Goal: Check status: Check status

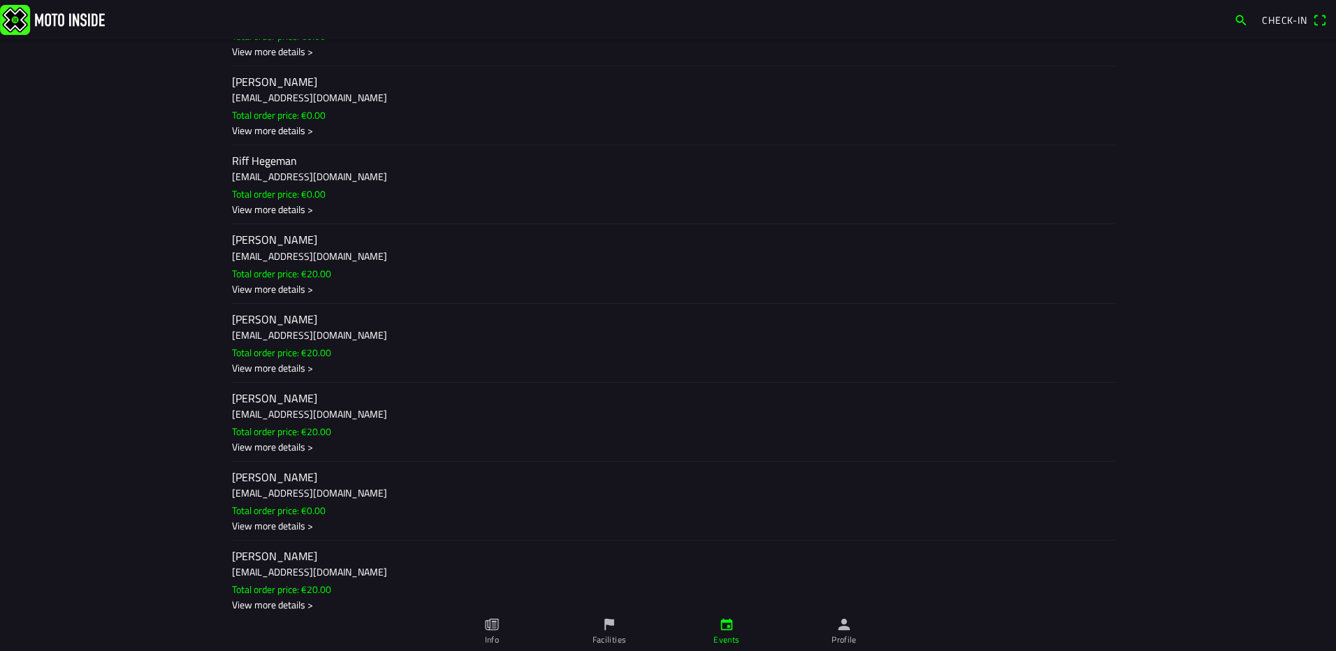
scroll to position [2096, 0]
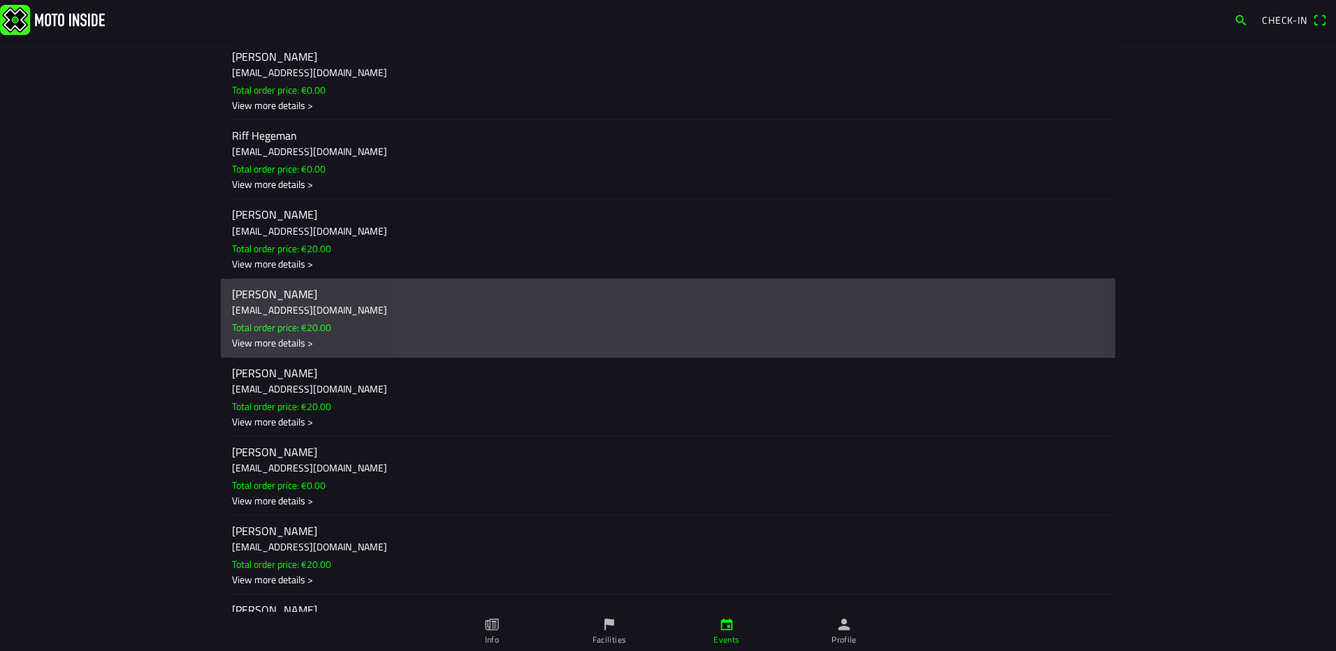
drag, startPoint x: 329, startPoint y: 326, endPoint x: 308, endPoint y: 337, distance: 23.8
click at [308, 337] on ion-label "[PERSON_NAME] [EMAIL_ADDRESS][DOMAIN_NAME] Total order price: €20.00 View more …" at bounding box center [668, 318] width 872 height 64
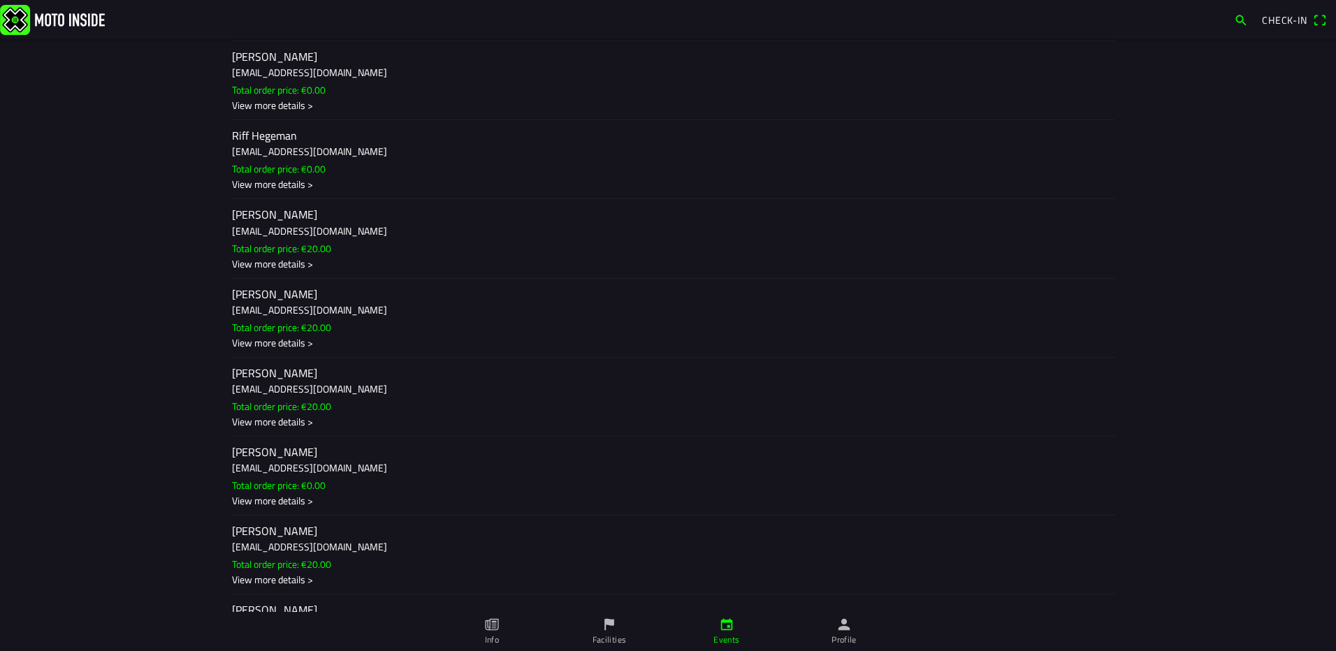
drag, startPoint x: 138, startPoint y: 270, endPoint x: 153, endPoint y: 270, distance: 14.7
click at [140, 270] on ion-backdrop at bounding box center [668, 325] width 1336 height 651
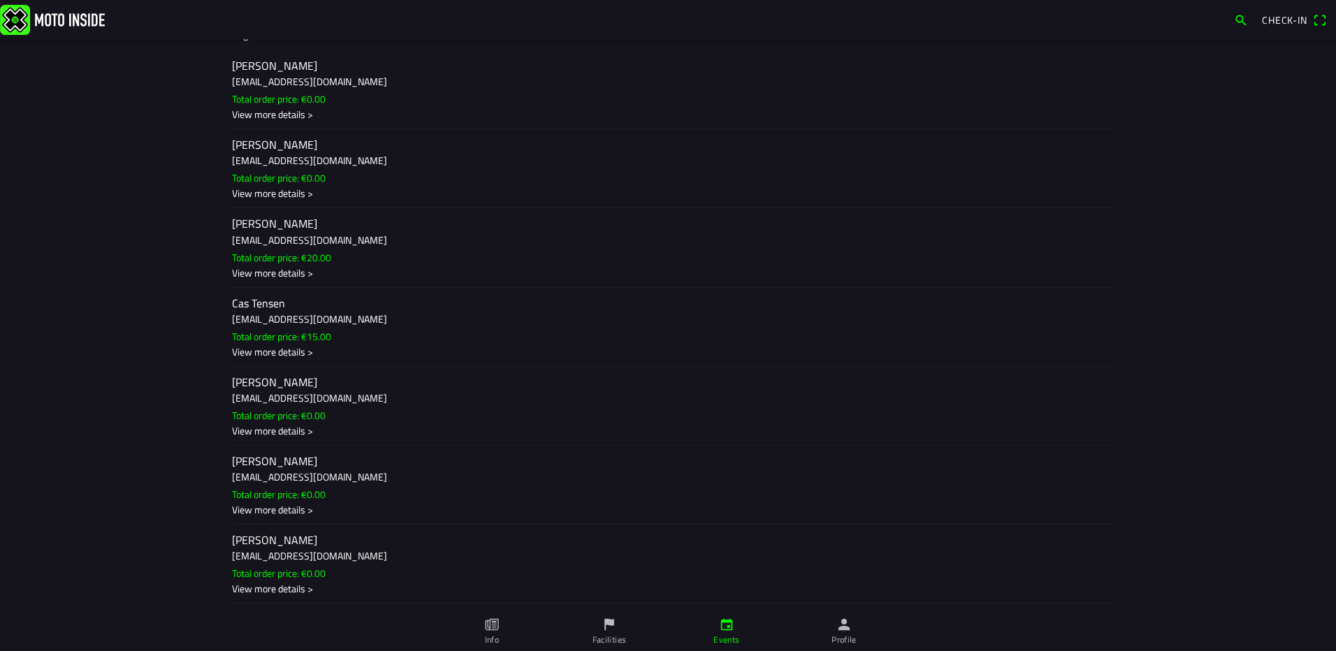
scroll to position [0, 0]
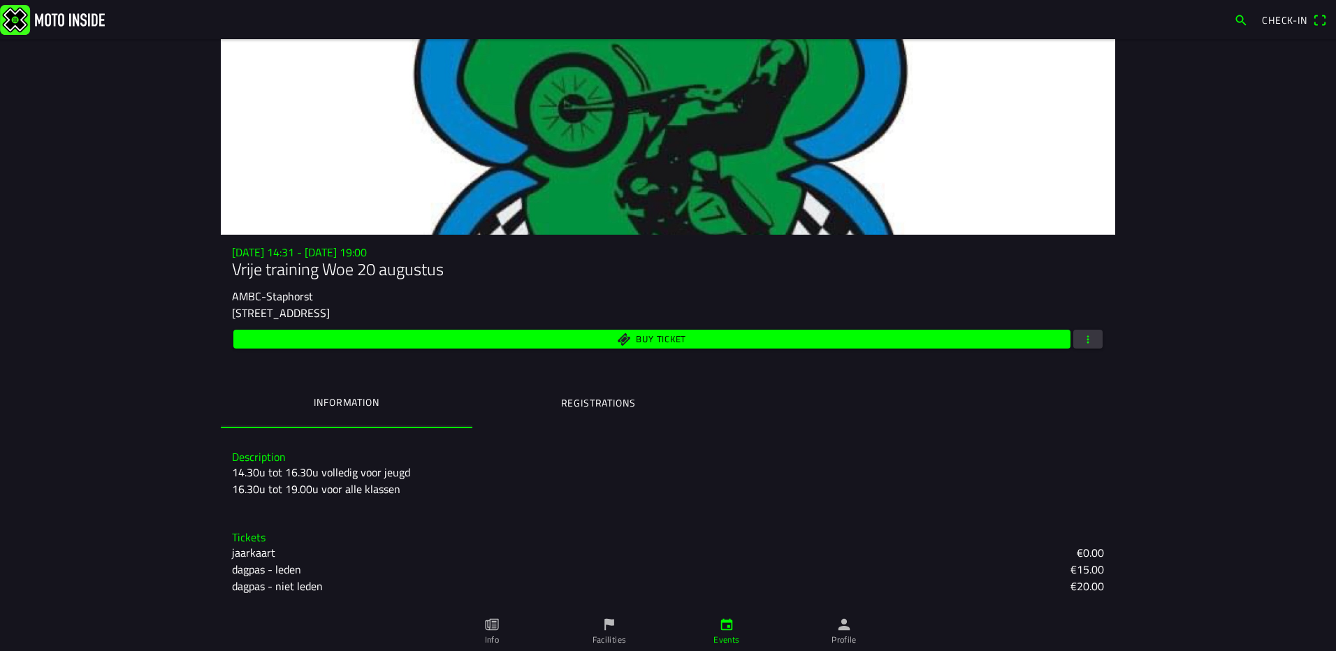
click at [631, 398] on ion-label "Registrations" at bounding box center [598, 402] width 75 height 15
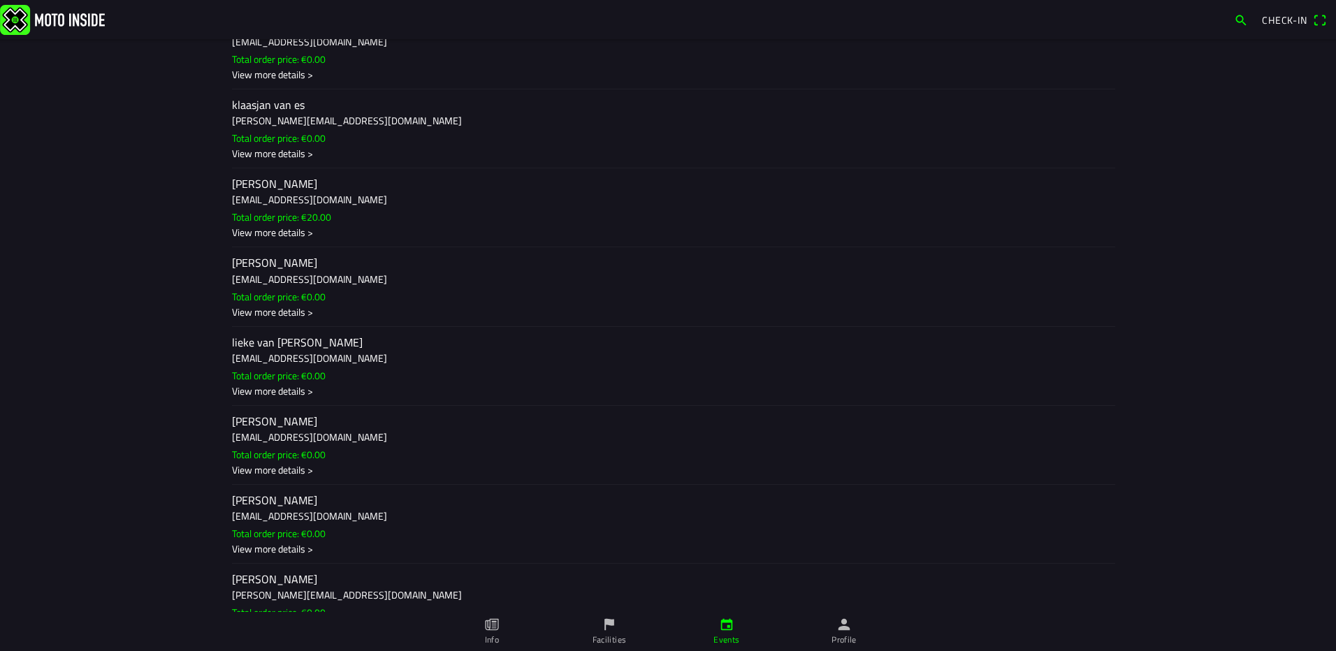
scroll to position [1677, 0]
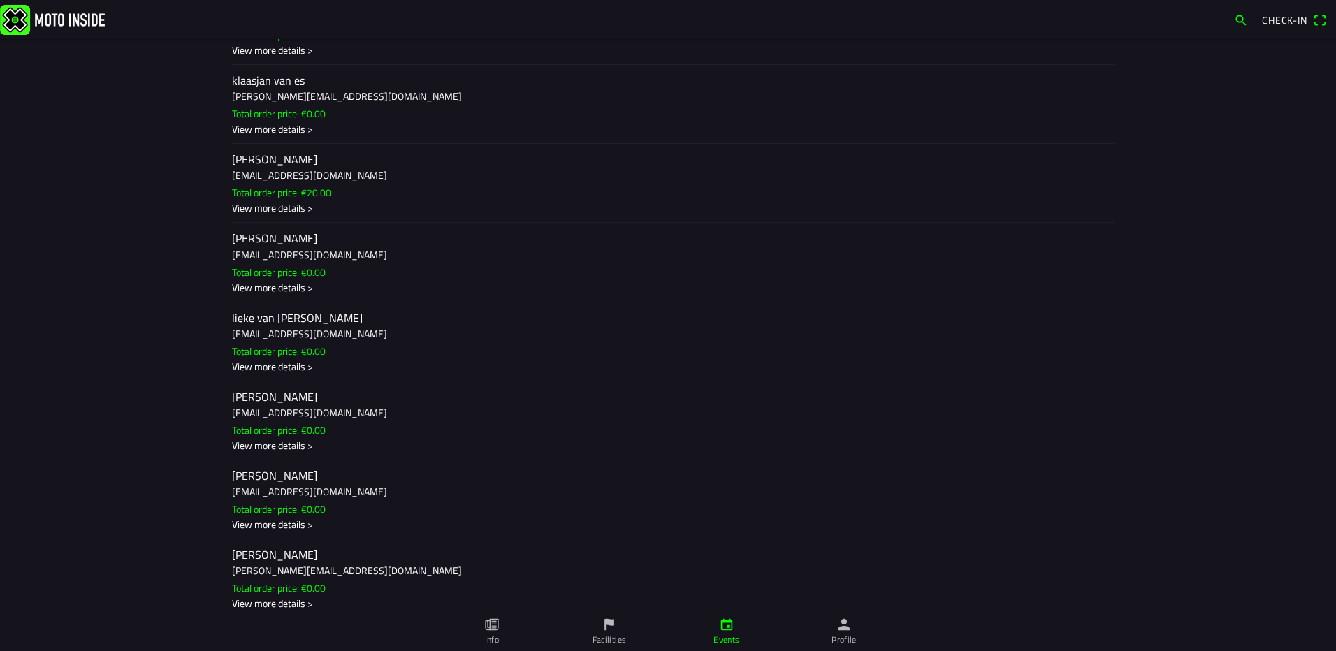
click at [121, 419] on main "We 20 Aug - 14:31 - We 20 Aug - 19:00 Vrije training Woe 20 augustus AMBC-Staph…" at bounding box center [668, 345] width 1336 height 612
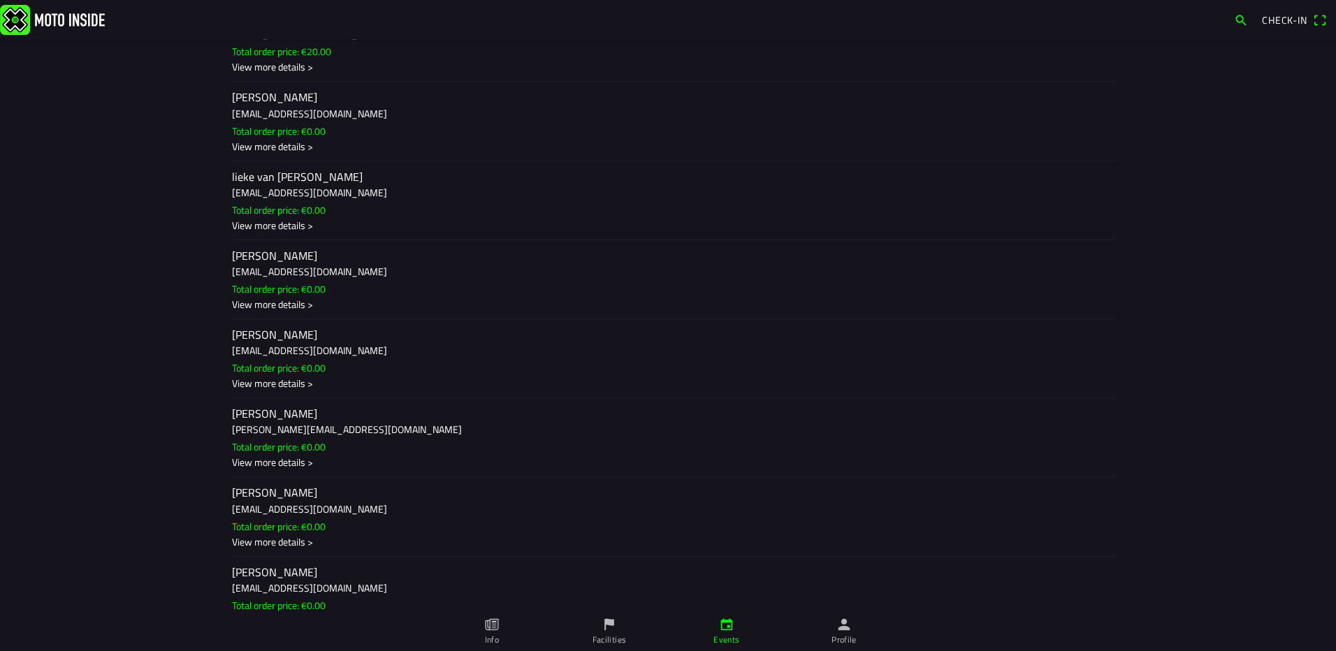
scroll to position [1886, 0]
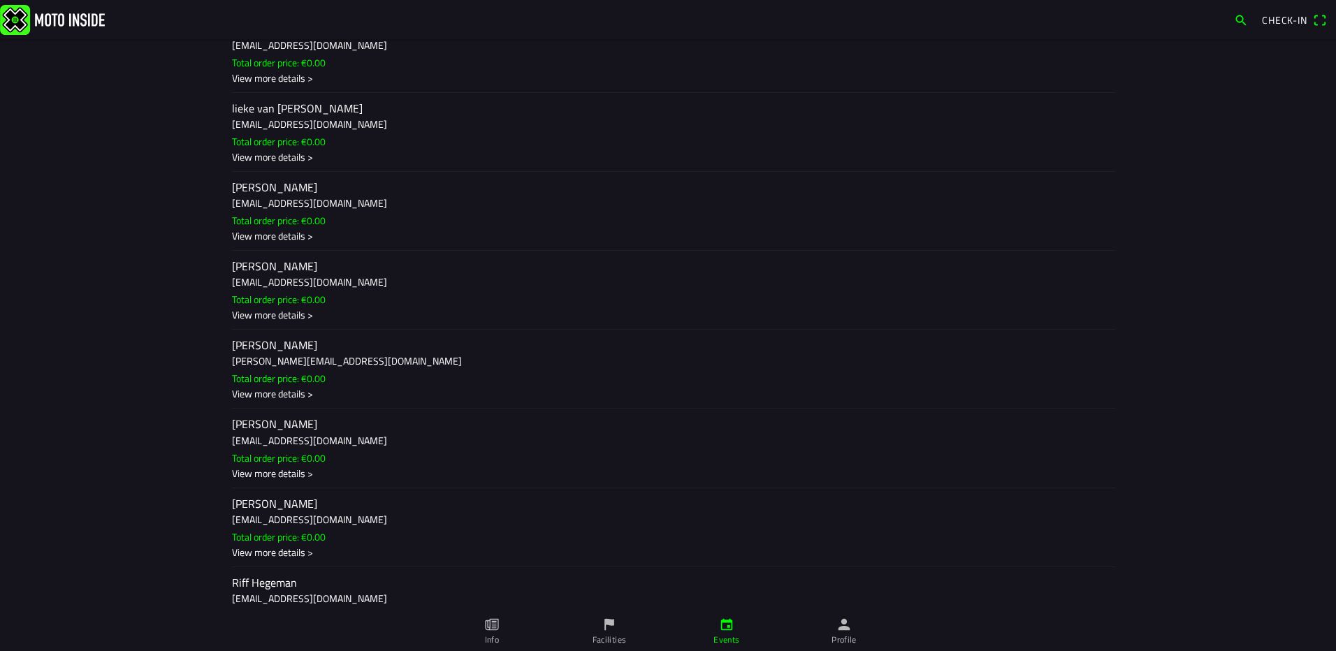
click at [298, 553] on div "View more details >" at bounding box center [668, 552] width 872 height 15
drag, startPoint x: 396, startPoint y: 420, endPoint x: 372, endPoint y: 428, distance: 25.2
click at [396, 420] on ion-backdrop at bounding box center [668, 325] width 1336 height 651
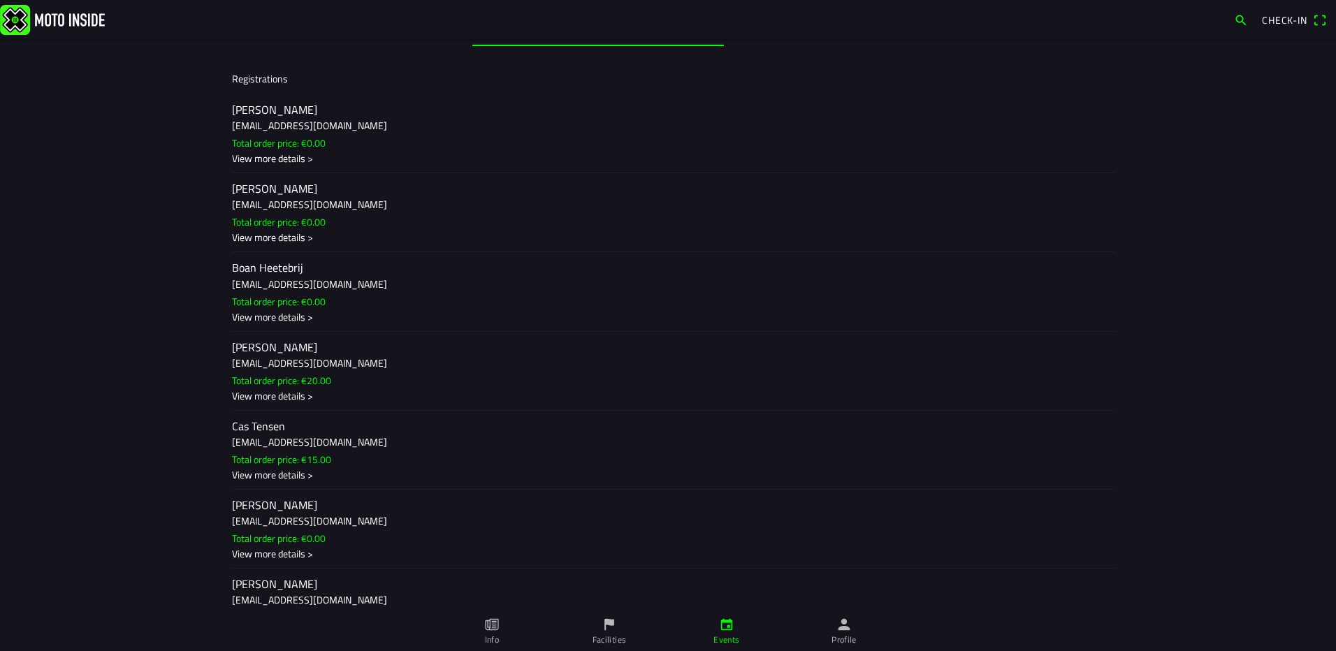
scroll to position [384, 0]
click at [0, 0] on slot "Total order price: €0.00" at bounding box center [0, 0] width 0 height 0
click at [247, 296] on ion-backdrop at bounding box center [668, 325] width 1336 height 651
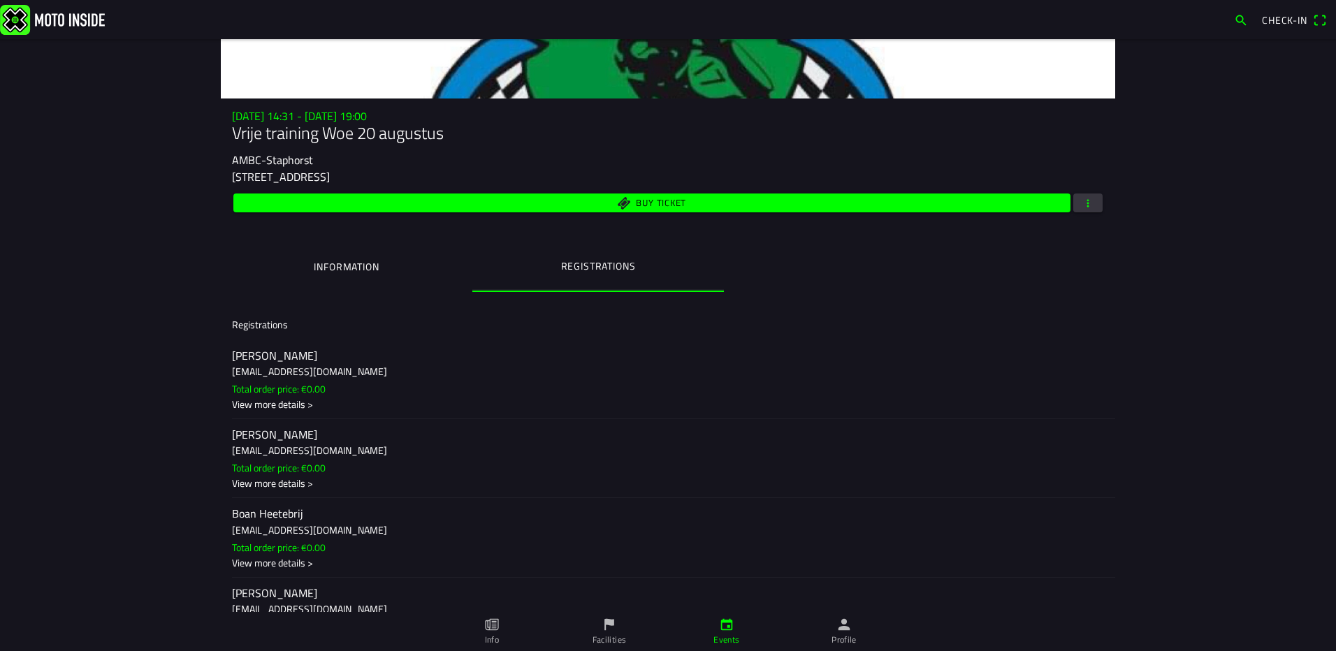
scroll to position [279, 0]
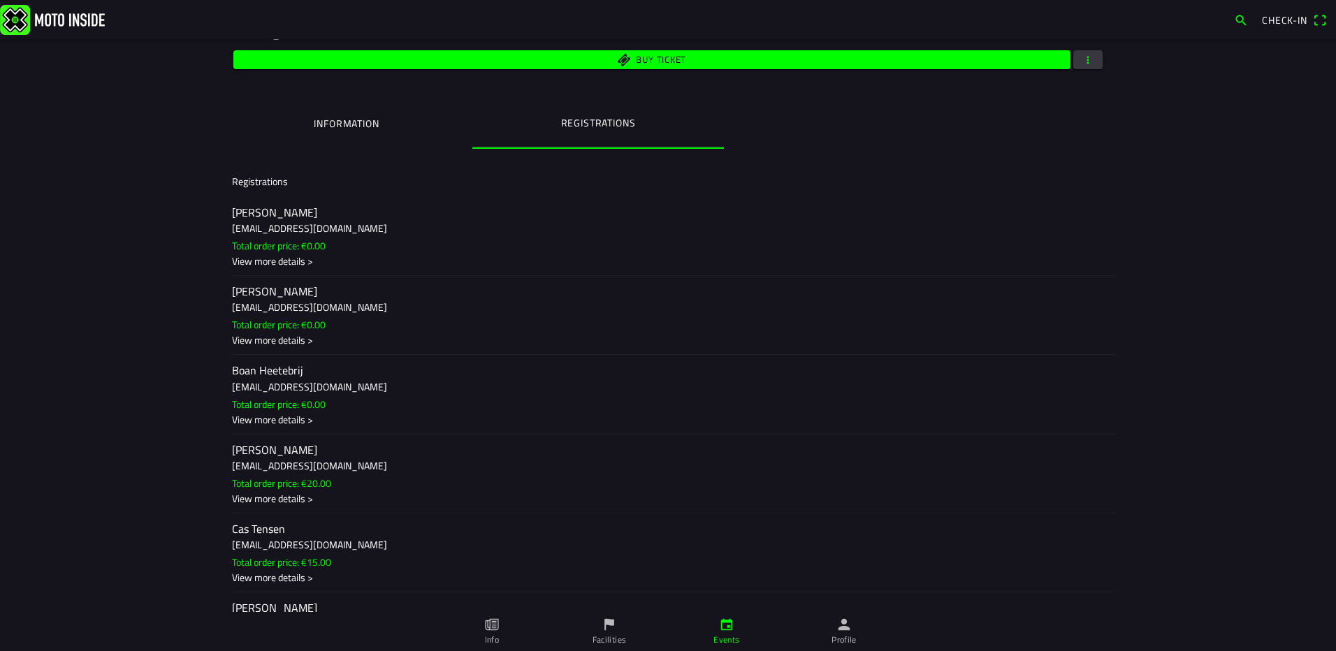
click at [269, 212] on h2 "[PERSON_NAME]" at bounding box center [668, 212] width 872 height 13
click at [537, 321] on ion-label "Annemay Hofstede annemayhofstede@icloud.com Total order price: €0.00 View more …" at bounding box center [668, 316] width 872 height 64
click at [124, 365] on ion-backdrop at bounding box center [668, 325] width 1336 height 651
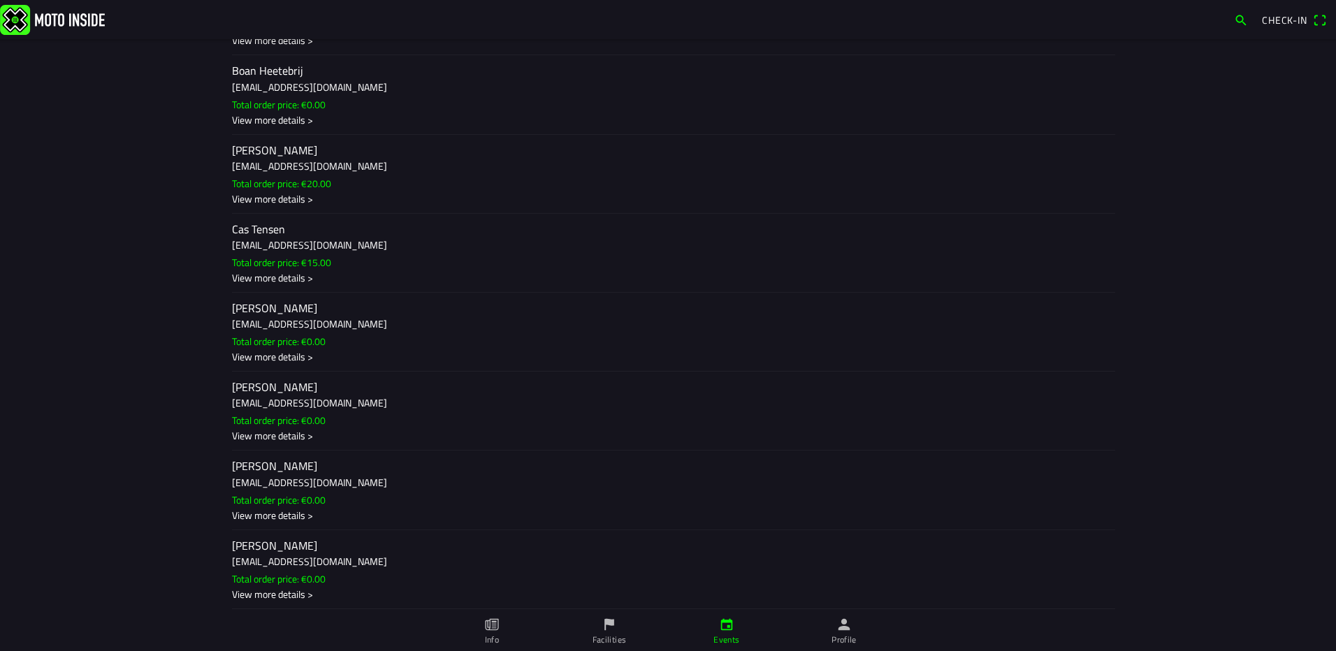
scroll to position [593, 0]
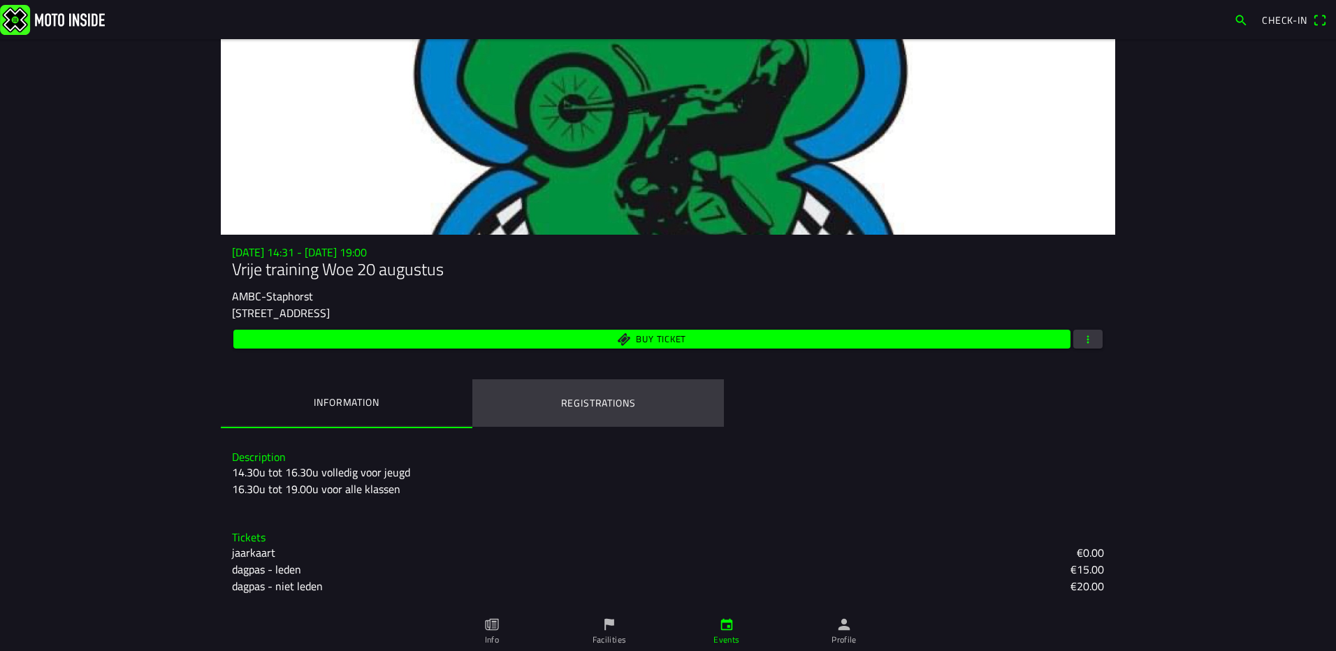
click at [590, 416] on button "Registrations" at bounding box center [598, 403] width 252 height 48
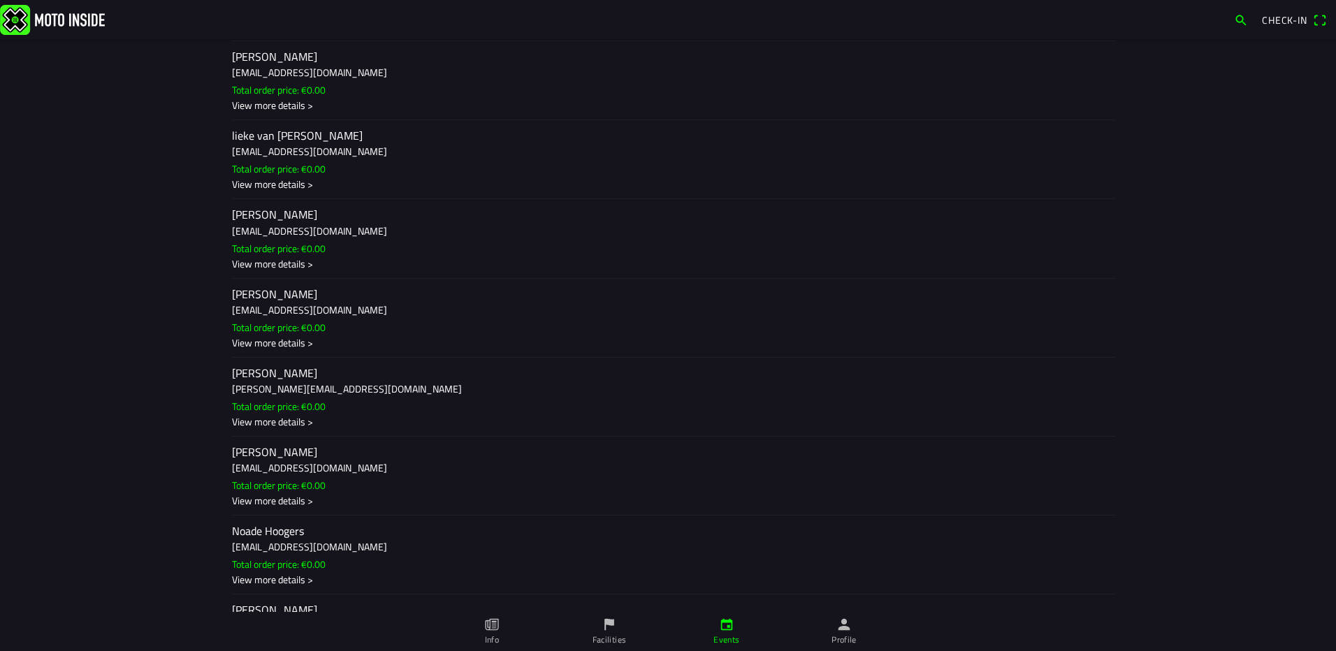
scroll to position [2166, 0]
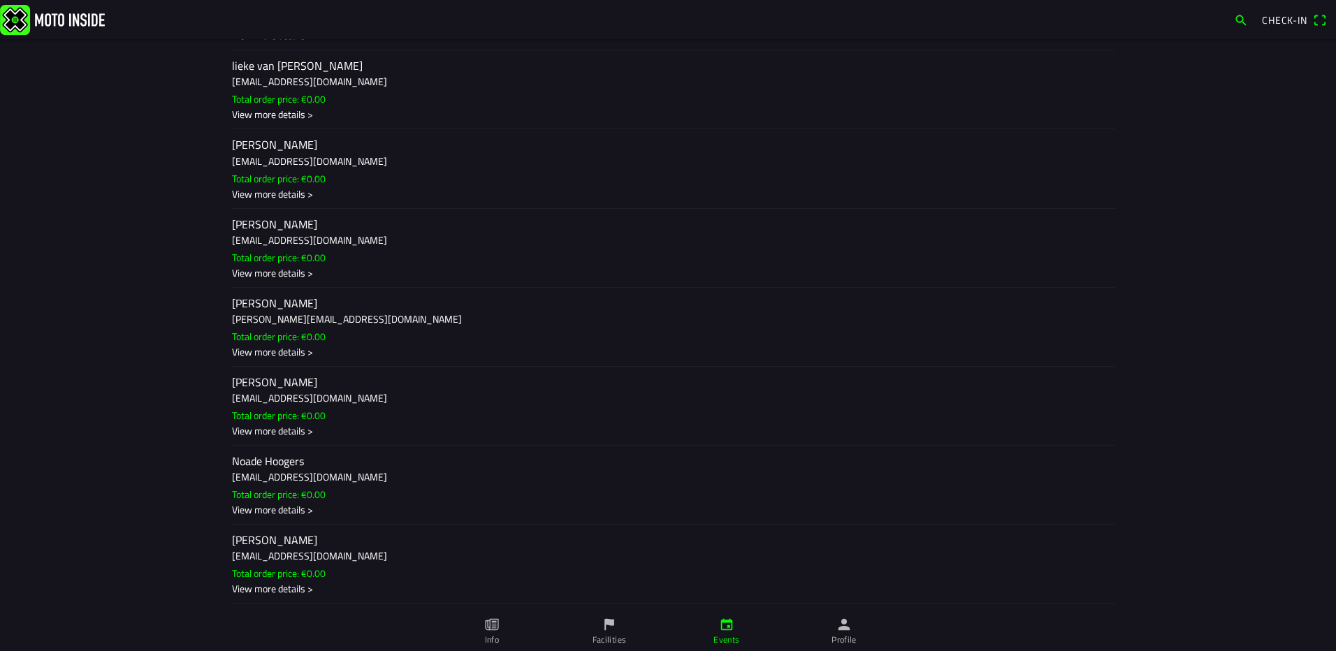
click at [293, 505] on div "View more details >" at bounding box center [668, 509] width 872 height 15
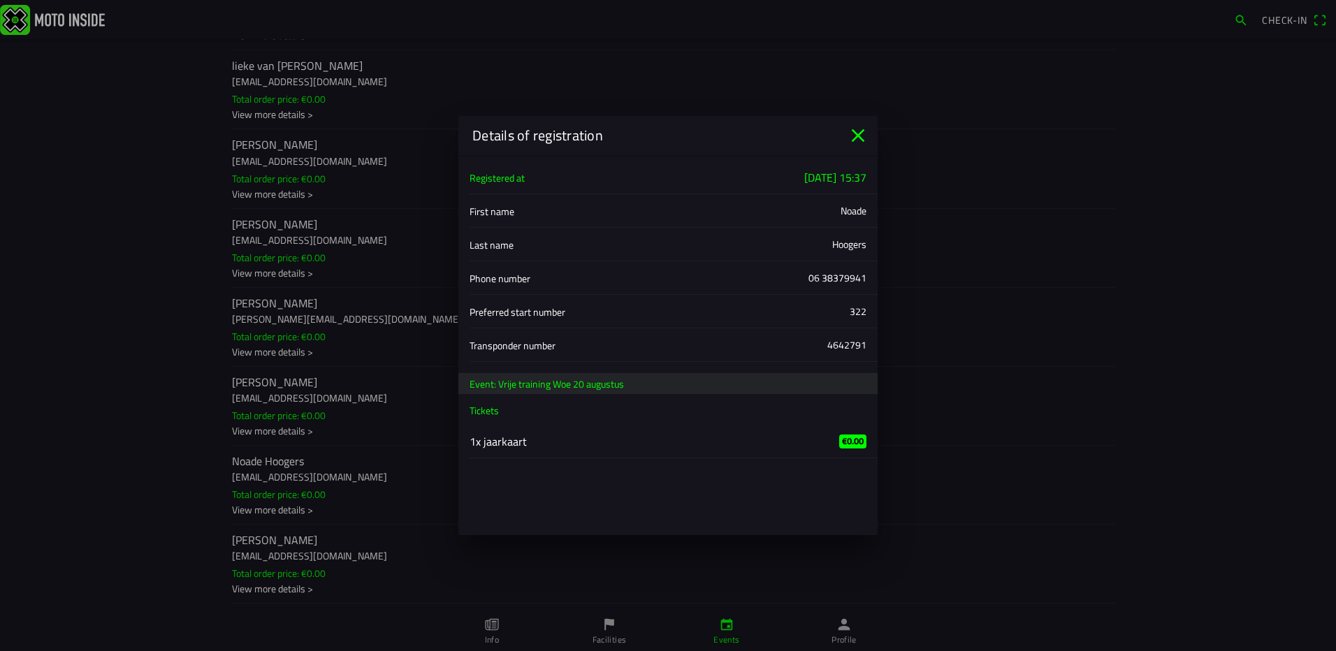
click at [847, 347] on div "4642791" at bounding box center [846, 344] width 39 height 15
copy div "4642791"
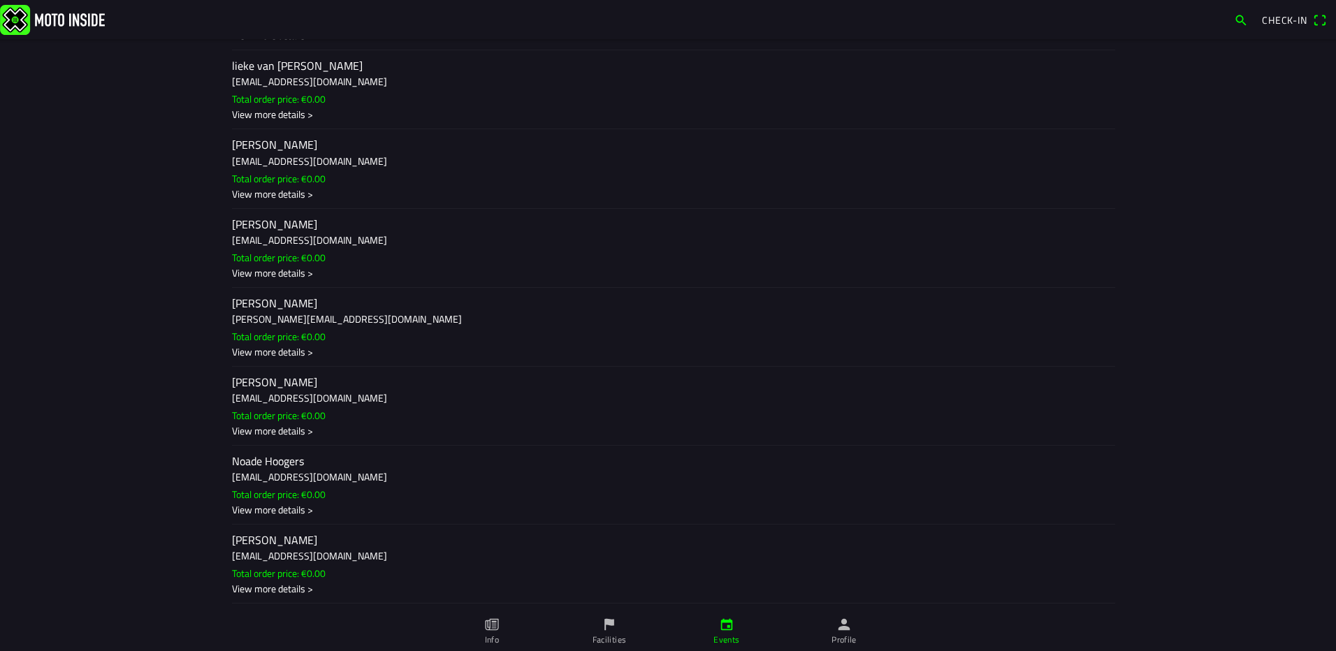
click at [452, 537] on ion-backdrop at bounding box center [668, 325] width 1336 height 651
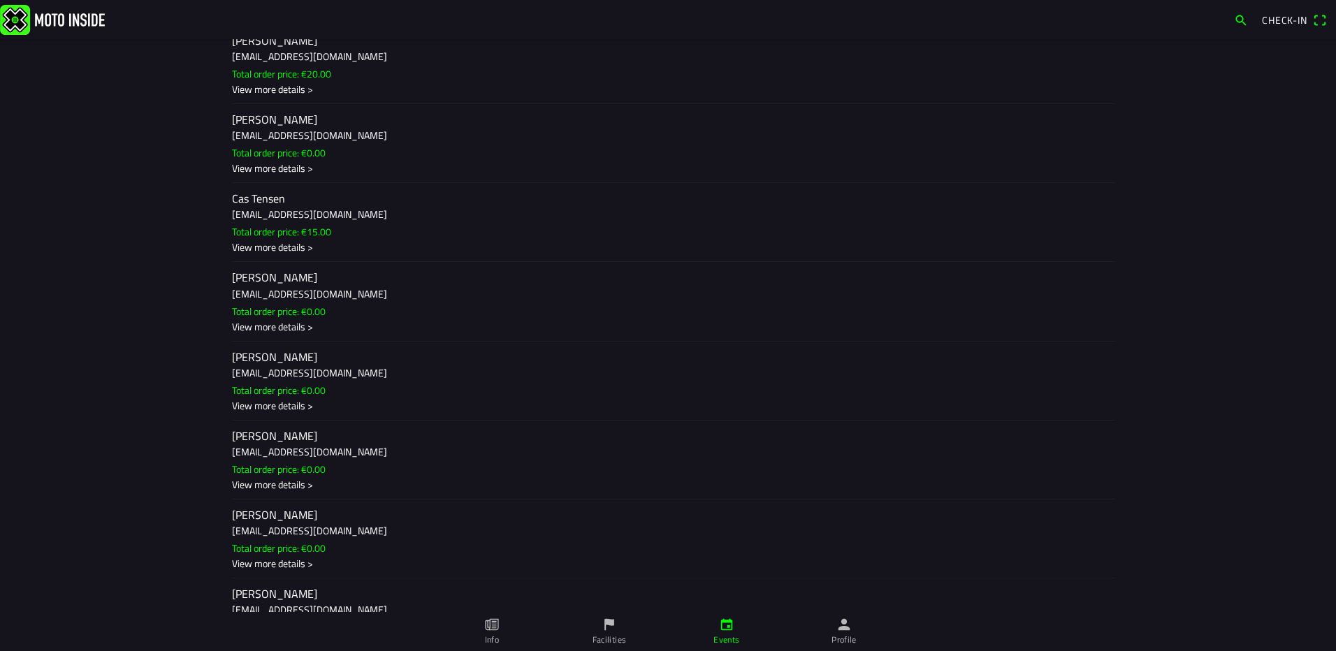
scroll to position [769, 0]
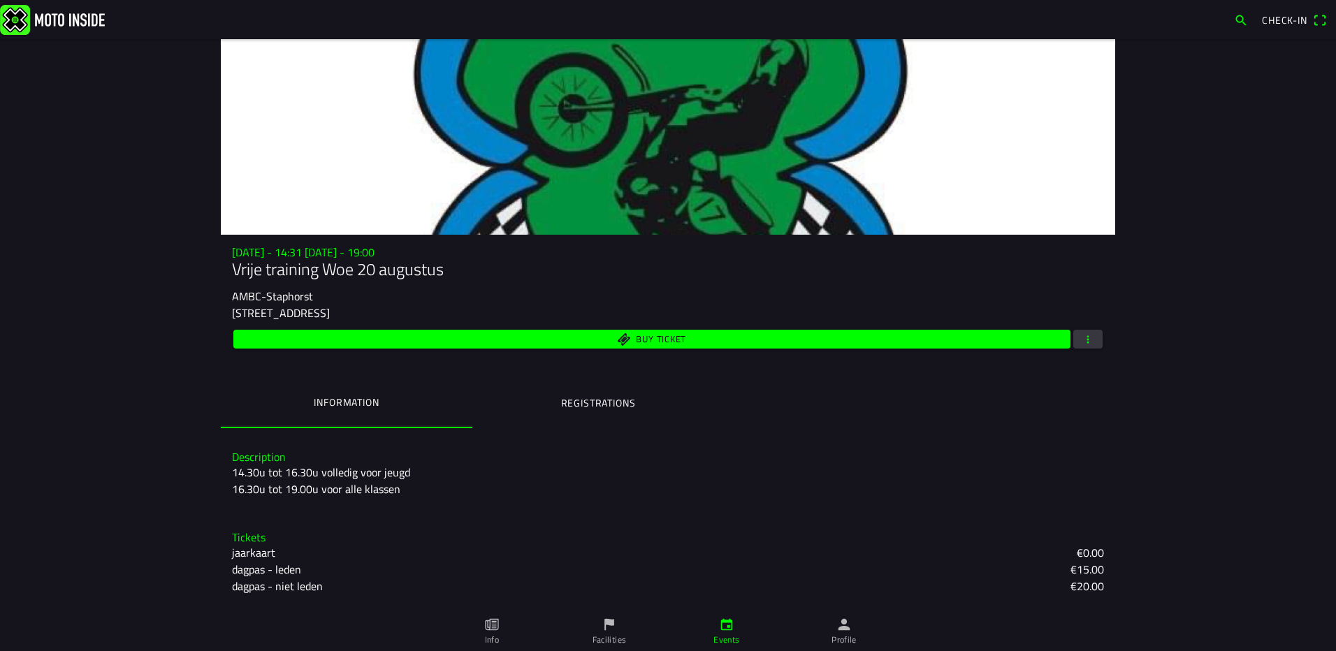
click at [643, 395] on button "Registrations" at bounding box center [598, 403] width 252 height 48
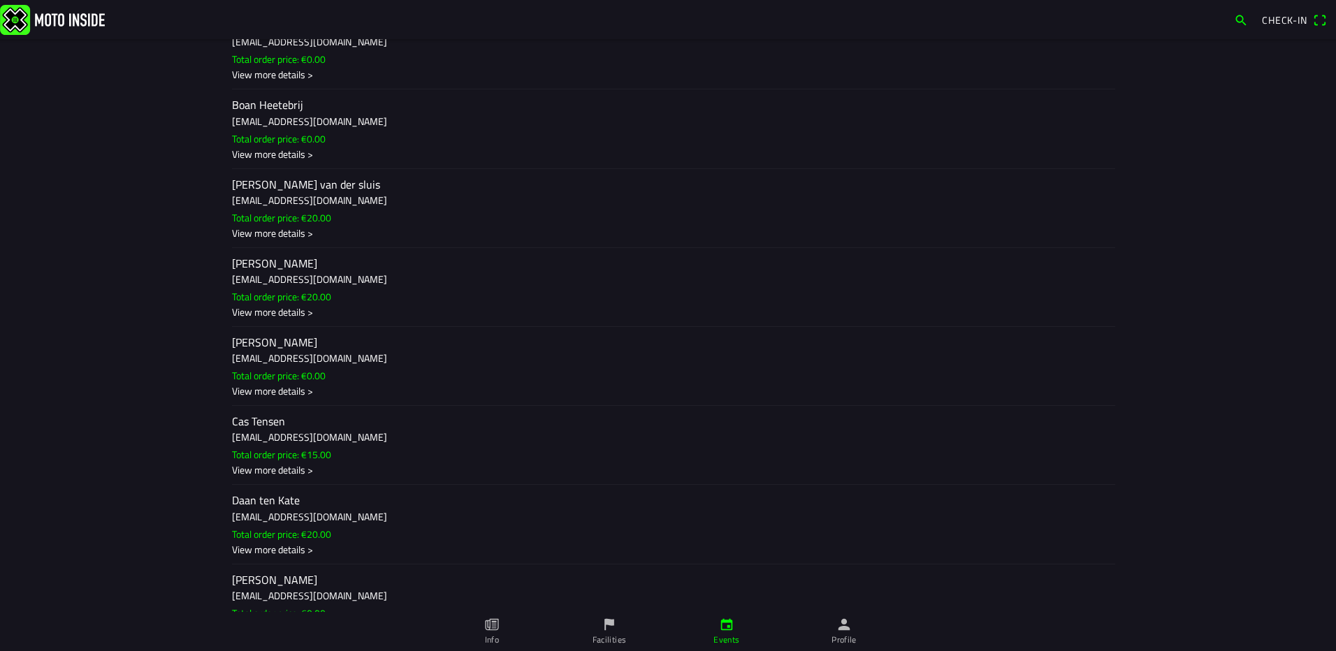
scroll to position [769, 0]
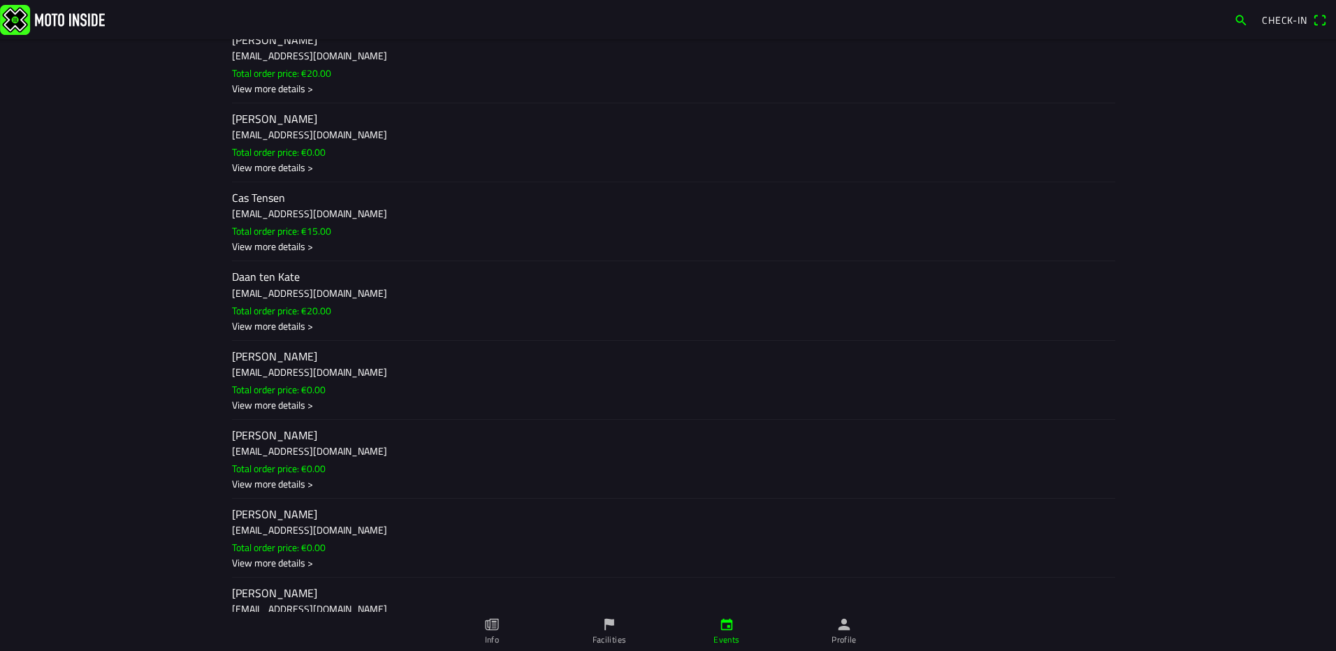
click at [290, 328] on div "View more details >" at bounding box center [668, 325] width 872 height 15
click at [137, 211] on ion-backdrop at bounding box center [668, 325] width 1336 height 651
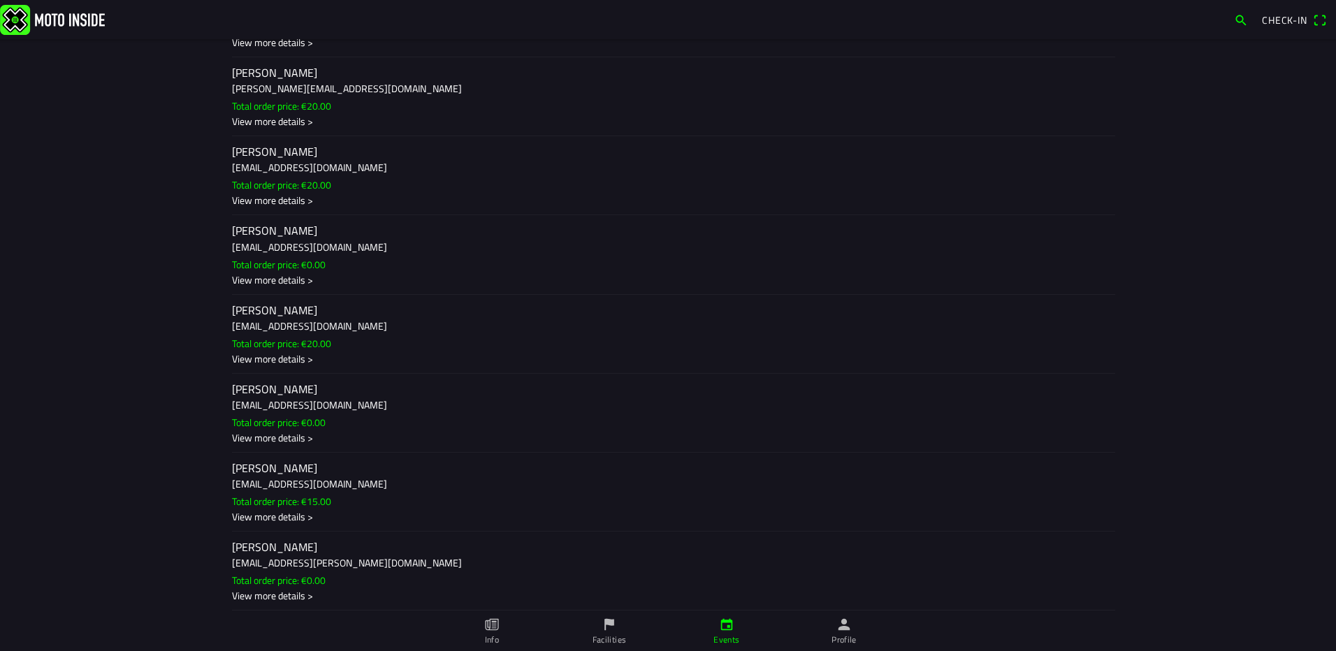
scroll to position [2954, 0]
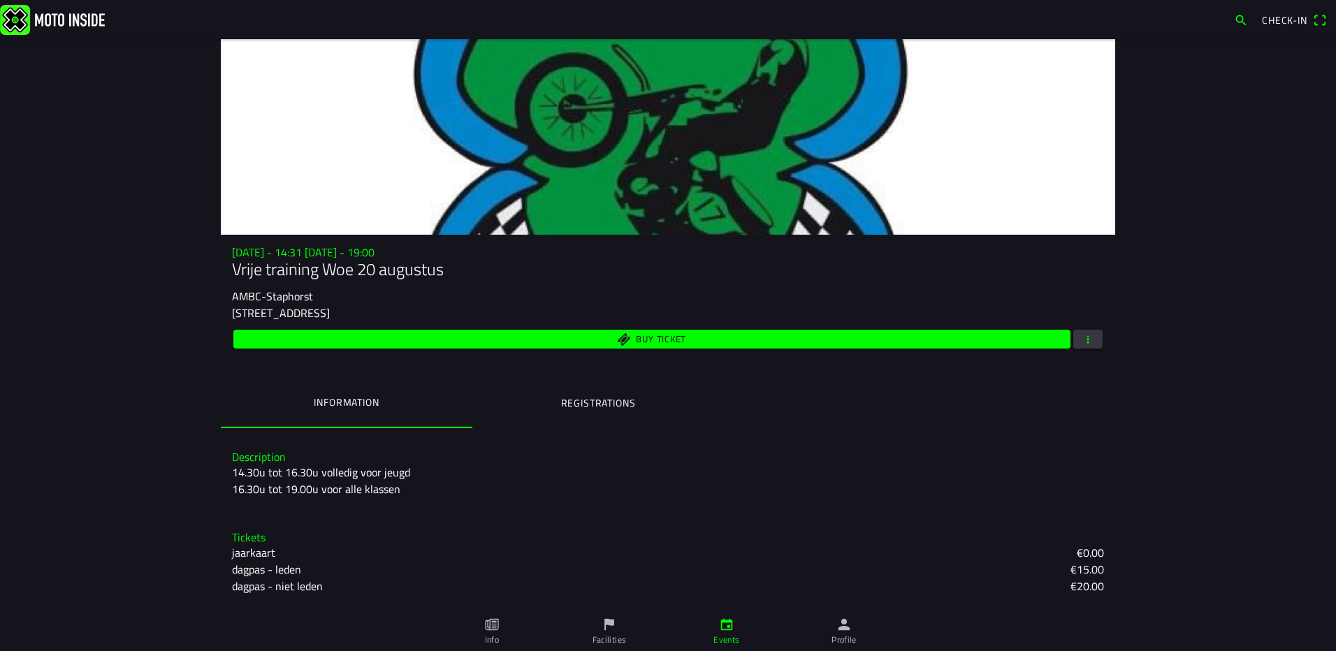
click at [604, 409] on ion-label "Registrations" at bounding box center [598, 402] width 75 height 15
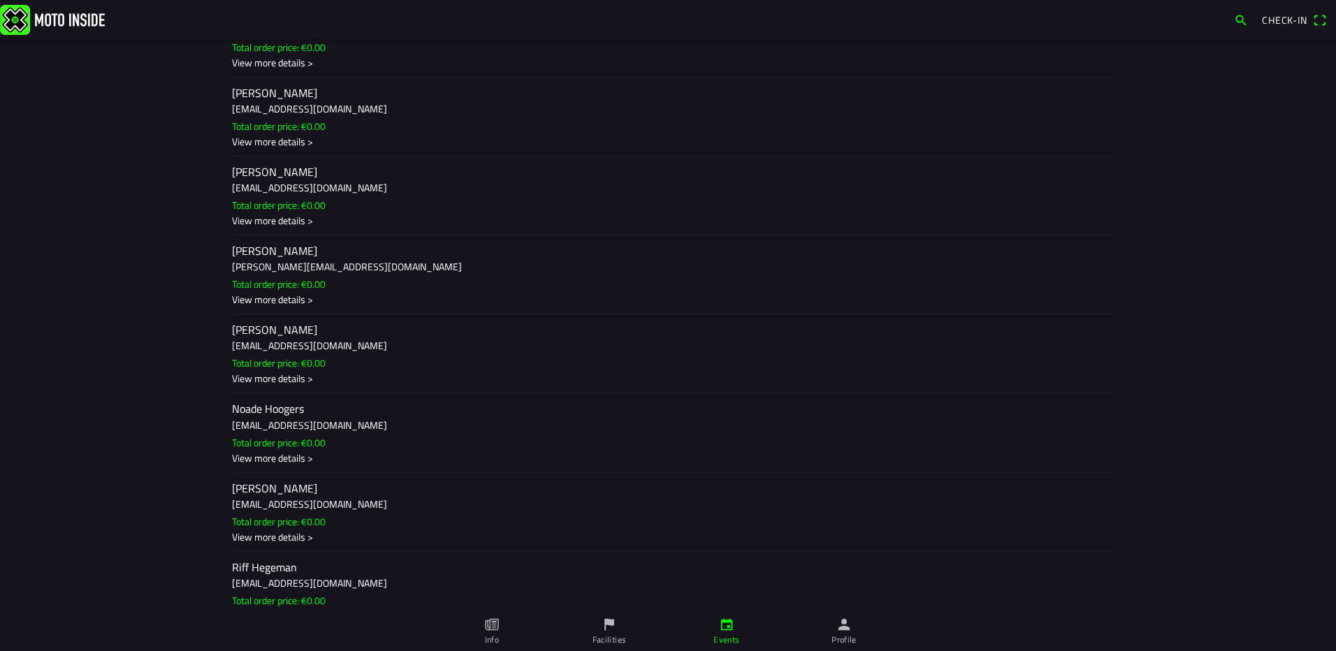
scroll to position [2445, 0]
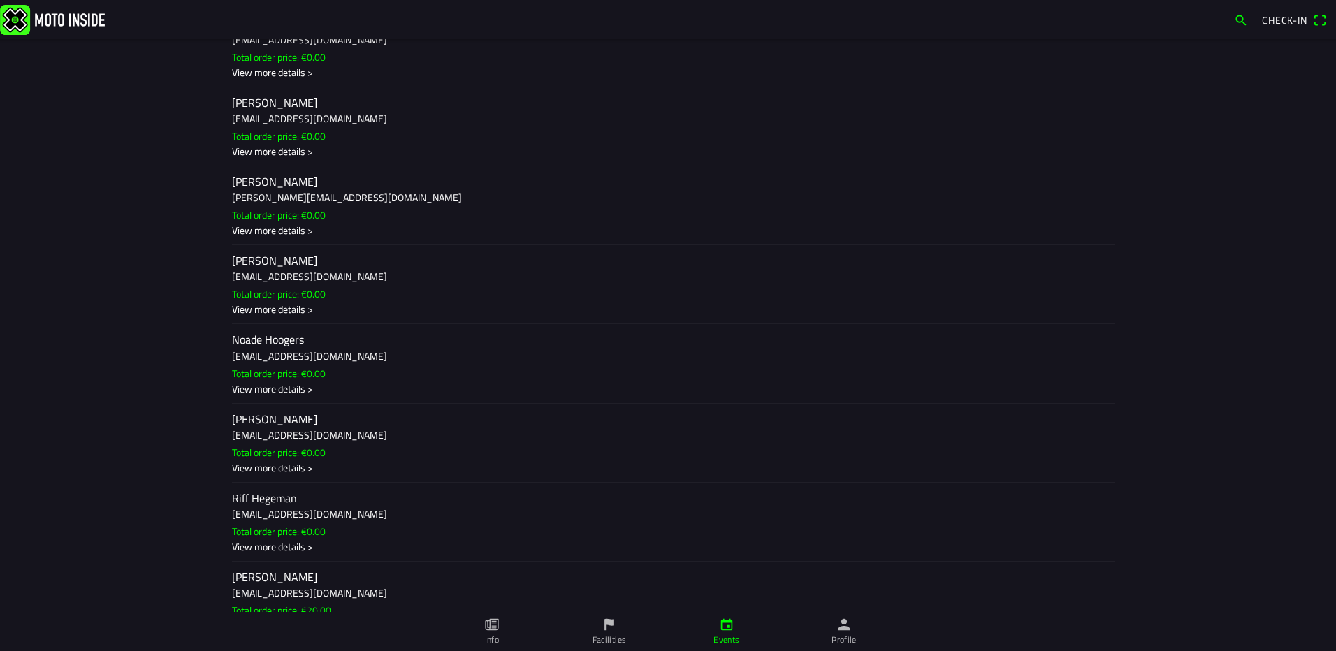
click at [0, 0] on slot "Total order price: €0.00" at bounding box center [0, 0] width 0 height 0
click at [257, 366] on ion-backdrop at bounding box center [668, 325] width 1336 height 651
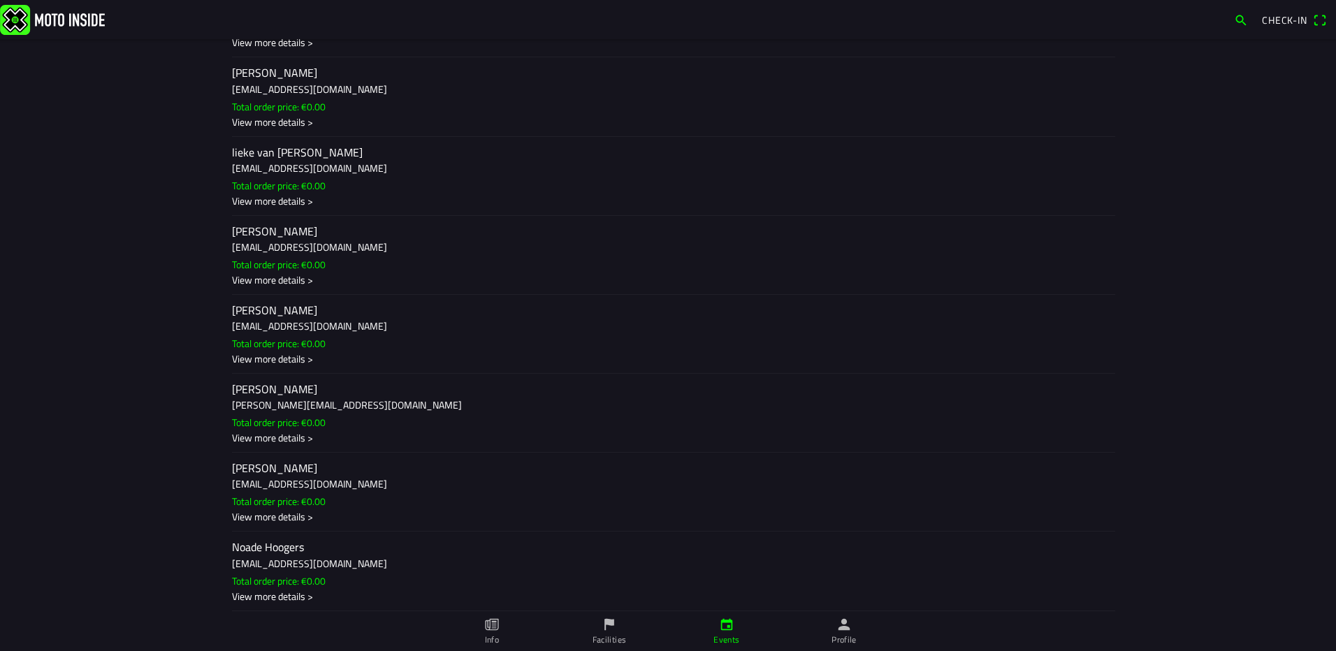
scroll to position [2236, 0]
click at [268, 392] on h2 "[PERSON_NAME]" at bounding box center [668, 391] width 872 height 13
click at [117, 320] on ion-backdrop at bounding box center [668, 325] width 1336 height 651
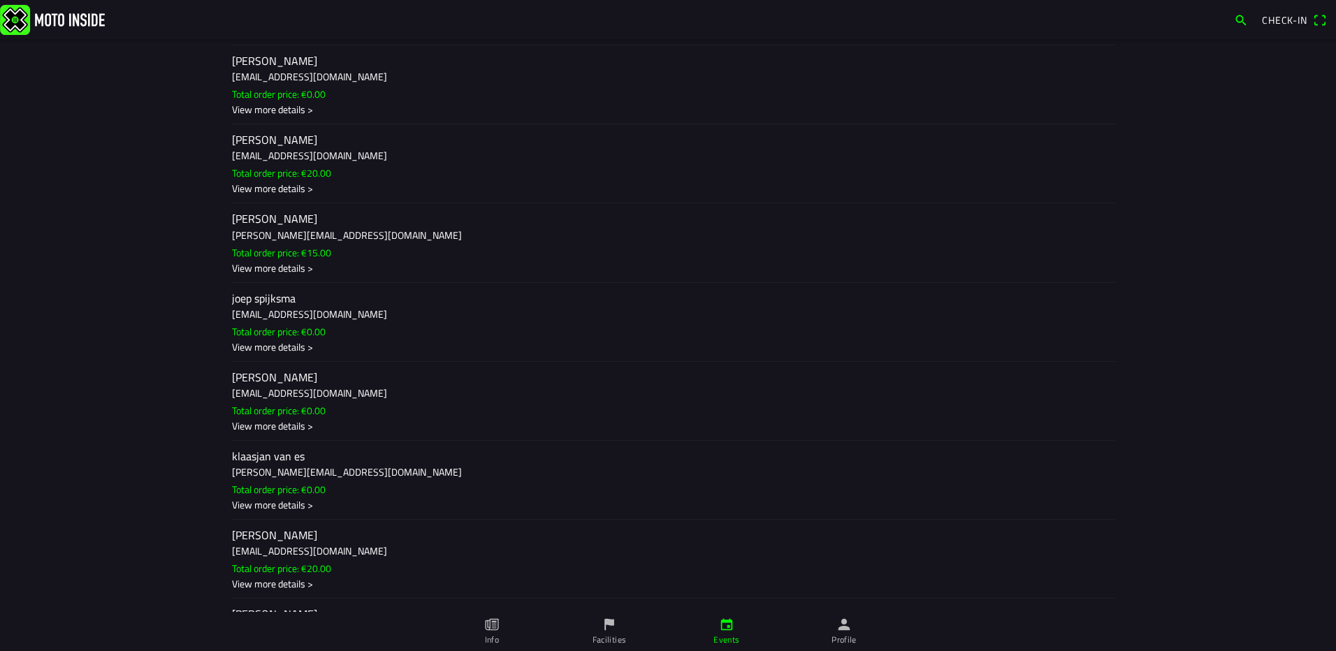
scroll to position [1677, 0]
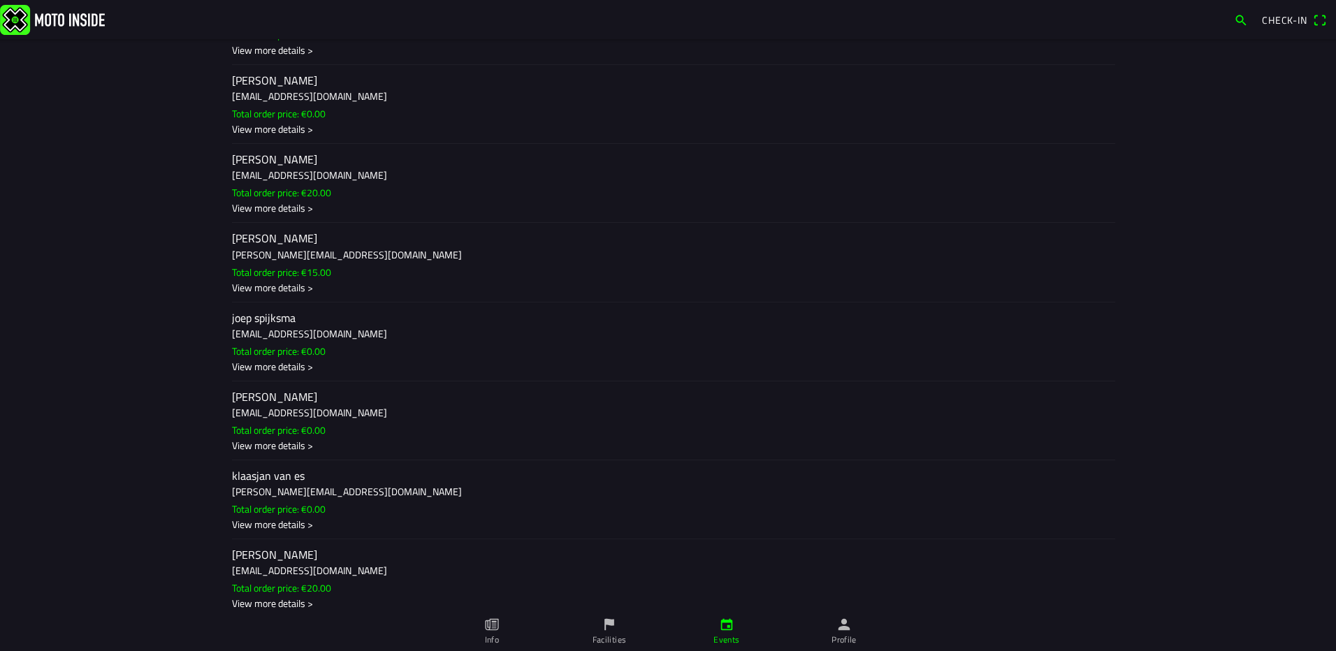
click at [247, 396] on h2 "[PERSON_NAME]" at bounding box center [668, 397] width 872 height 13
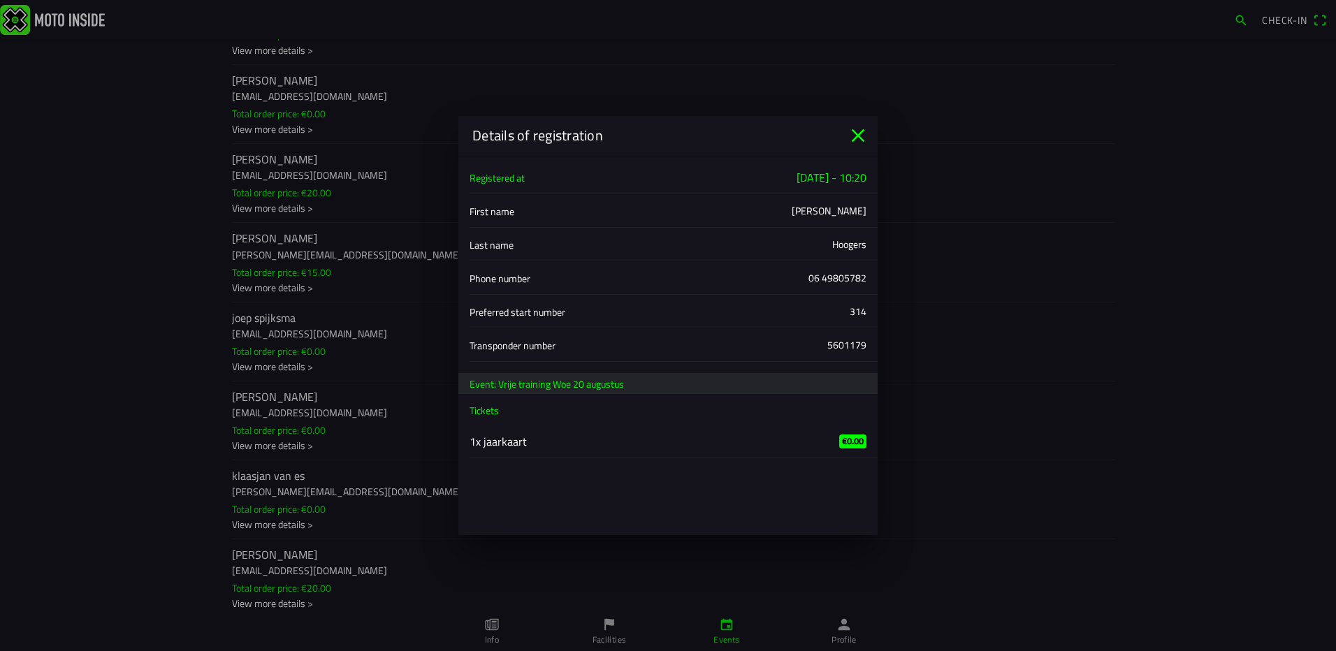
click at [856, 139] on icon "close" at bounding box center [858, 135] width 22 height 22
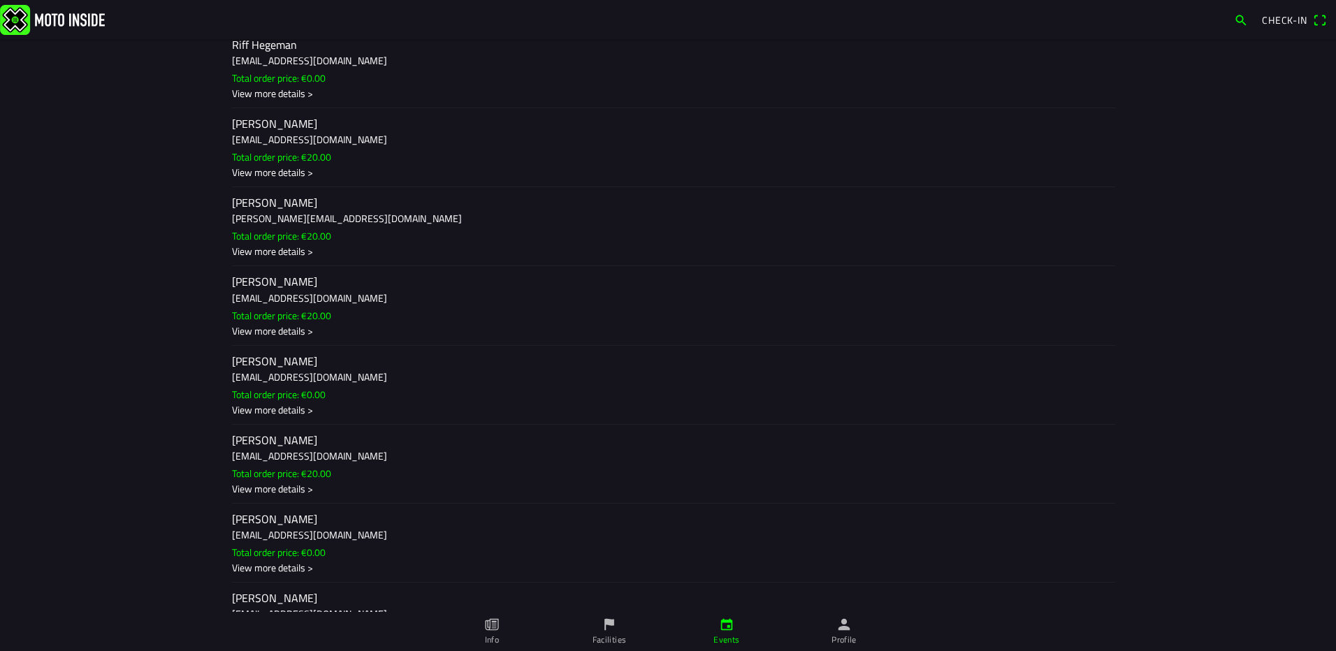
scroll to position [2893, 0]
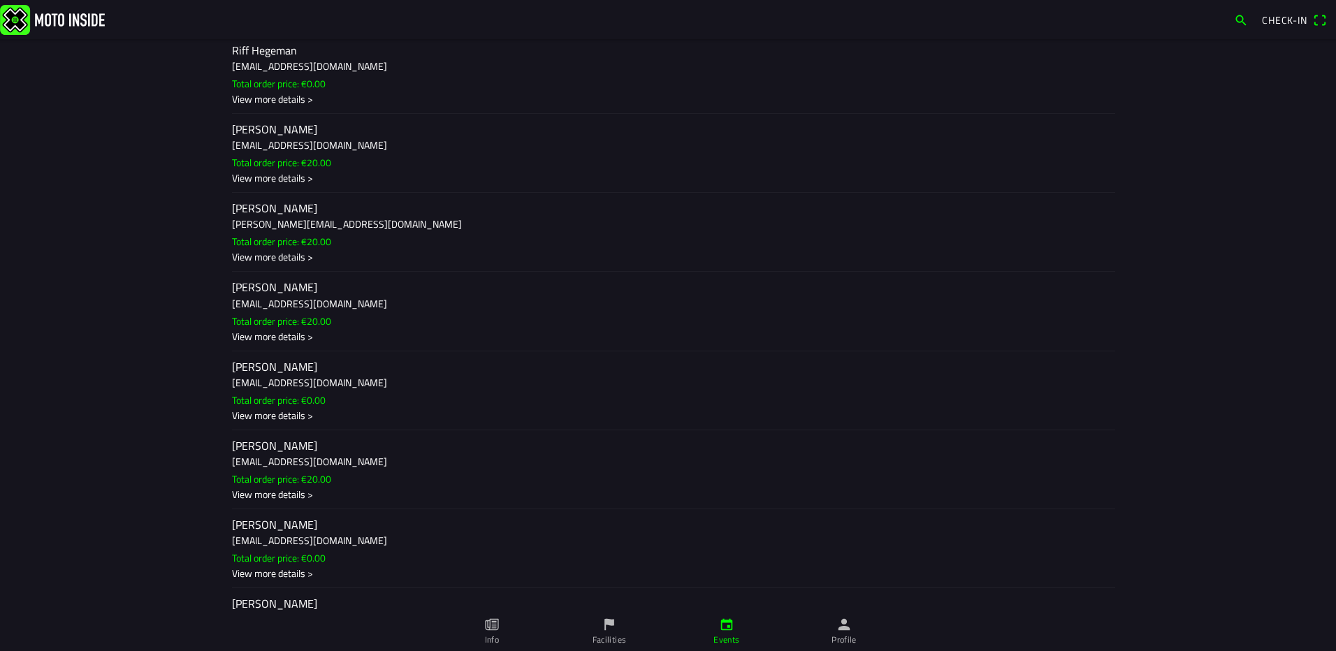
click at [452, 441] on h2 "[PERSON_NAME]" at bounding box center [668, 445] width 872 height 13
click at [162, 327] on ion-backdrop at bounding box center [668, 325] width 1336 height 651
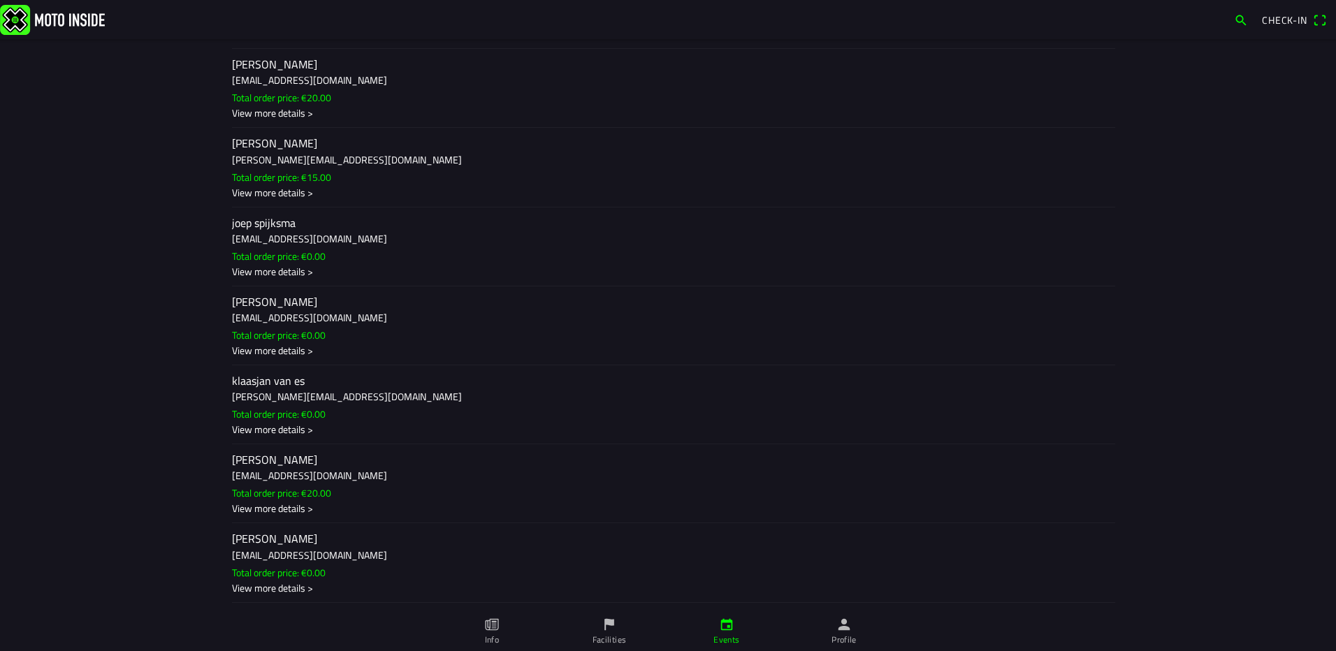
scroll to position [1775, 0]
click at [266, 313] on h3 "[EMAIL_ADDRESS][DOMAIN_NAME]" at bounding box center [668, 314] width 872 height 15
click at [991, 175] on ion-backdrop at bounding box center [668, 325] width 1336 height 651
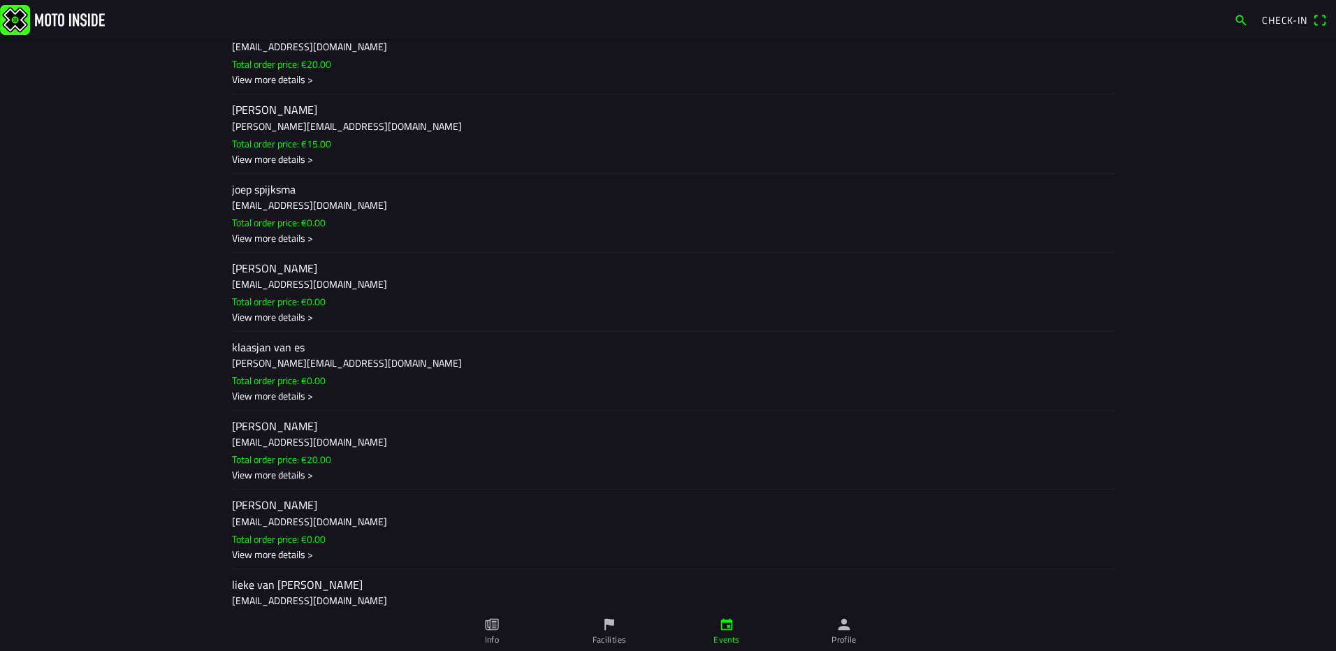
scroll to position [2055, 0]
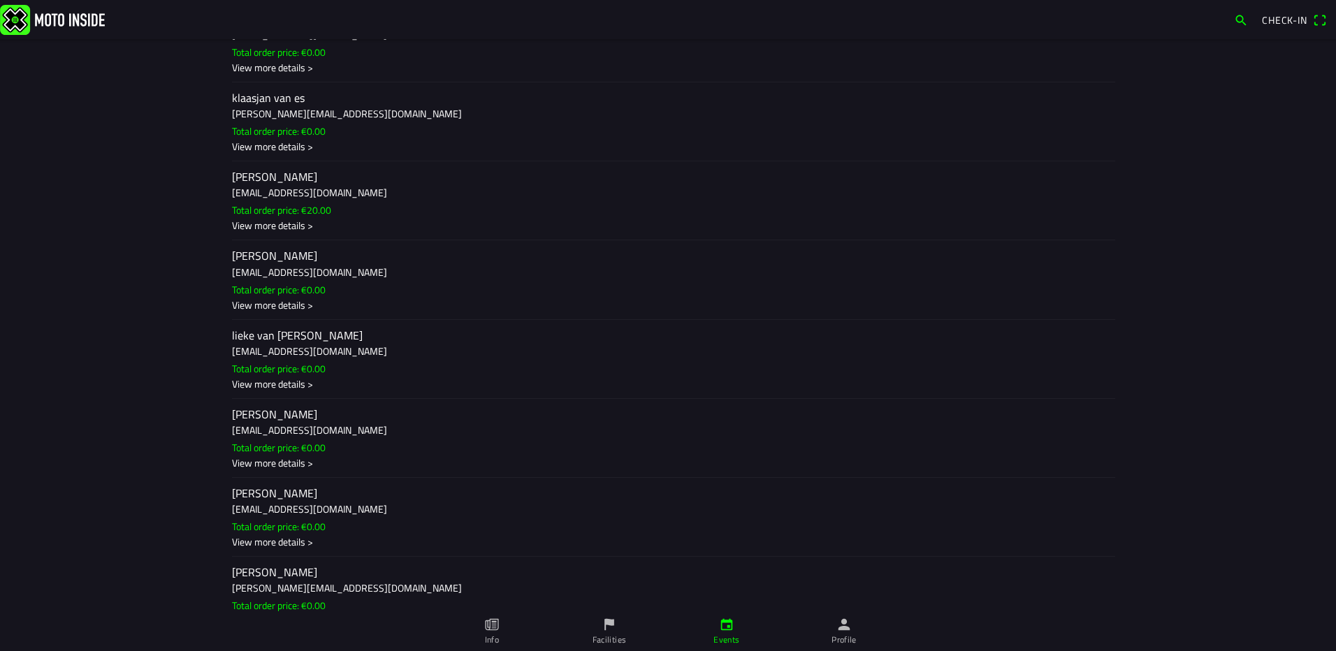
click at [569, 388] on div "View more details >" at bounding box center [668, 384] width 872 height 15
click at [201, 418] on ion-backdrop at bounding box center [668, 325] width 1336 height 651
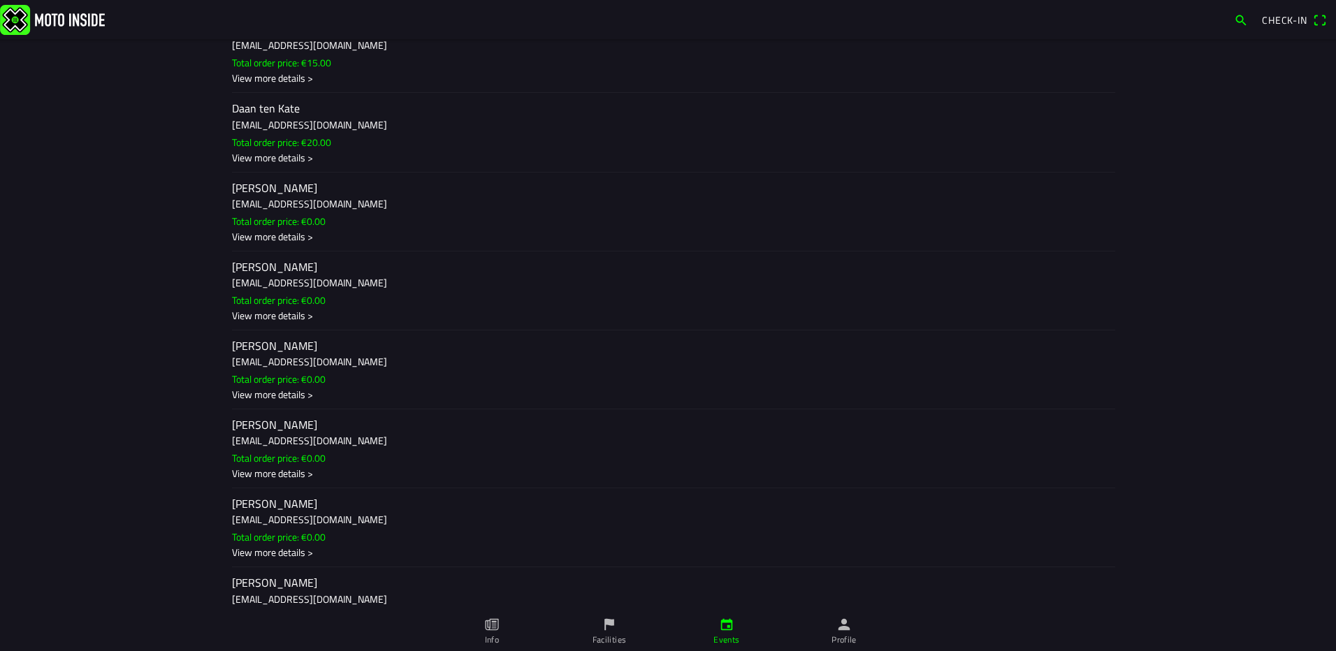
scroll to position [1007, 0]
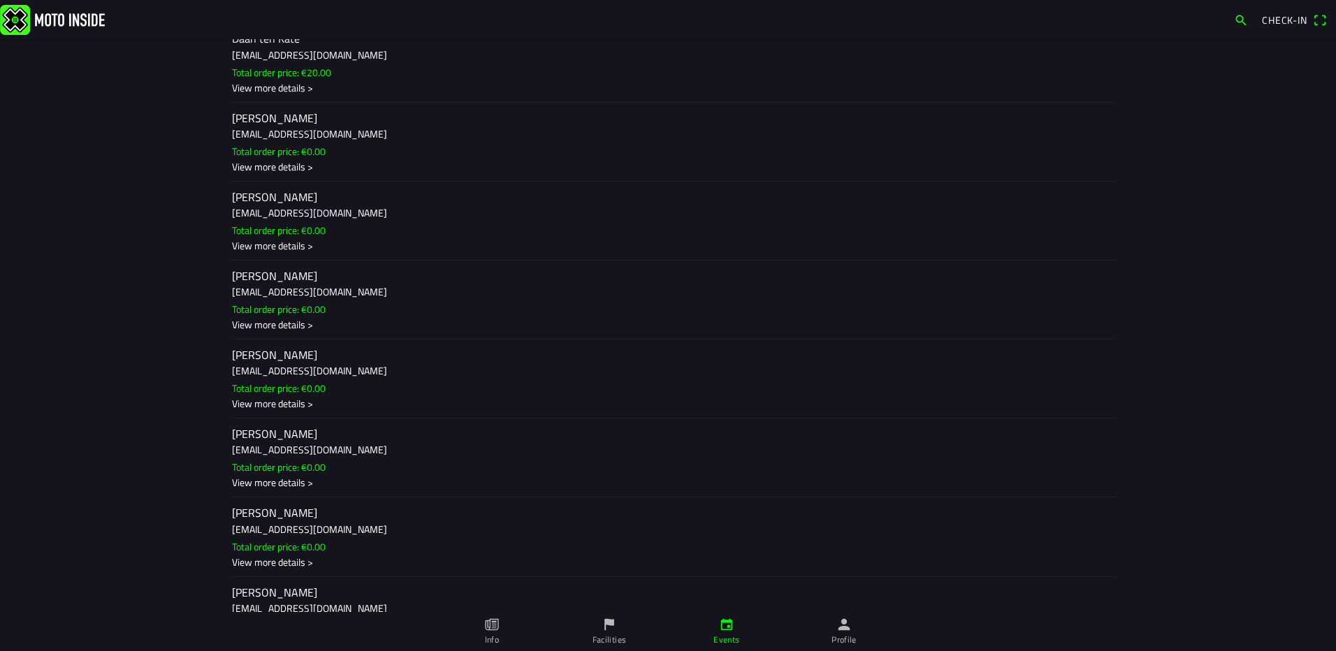
click at [261, 355] on h2 "Gideon Hoogers" at bounding box center [668, 355] width 872 height 13
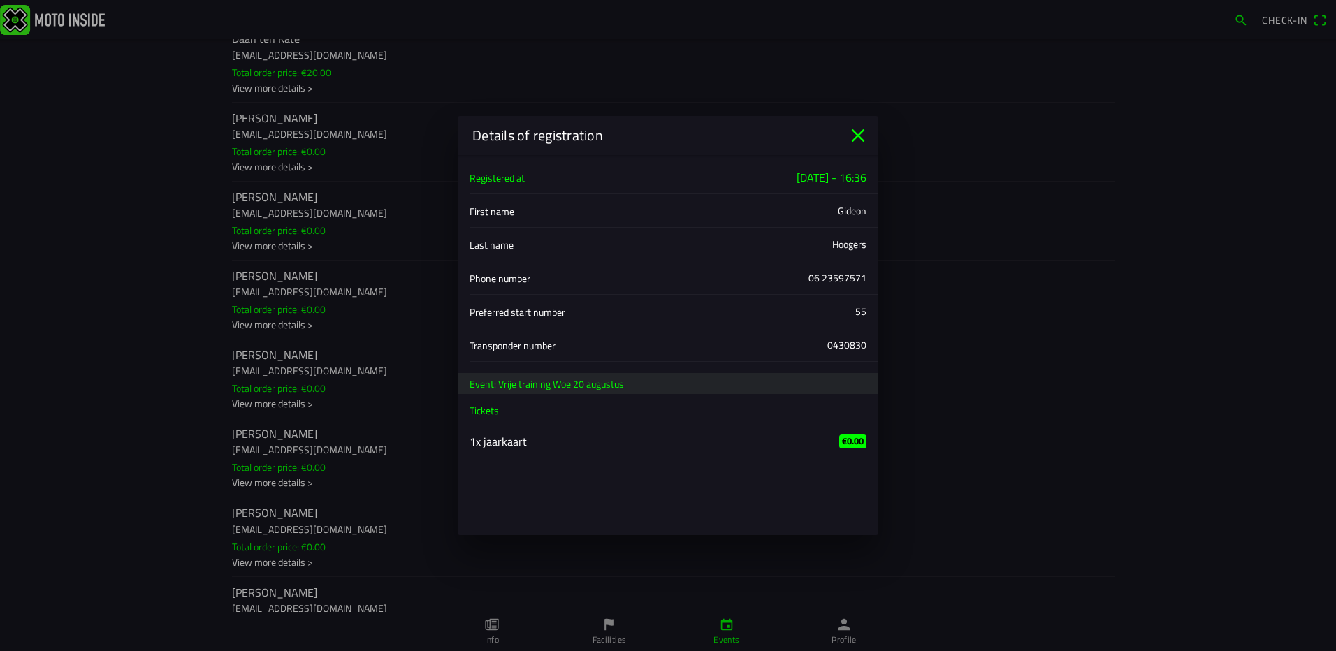
click at [859, 133] on icon "close" at bounding box center [858, 135] width 22 height 22
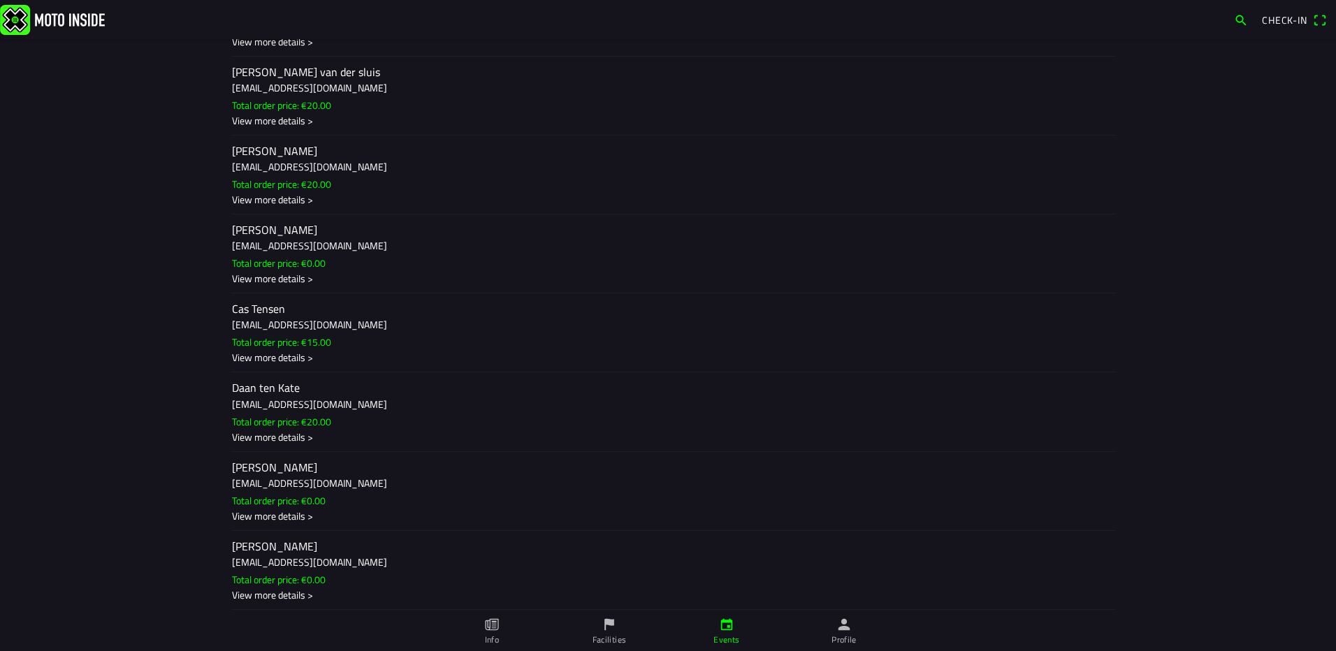
scroll to position [0, 0]
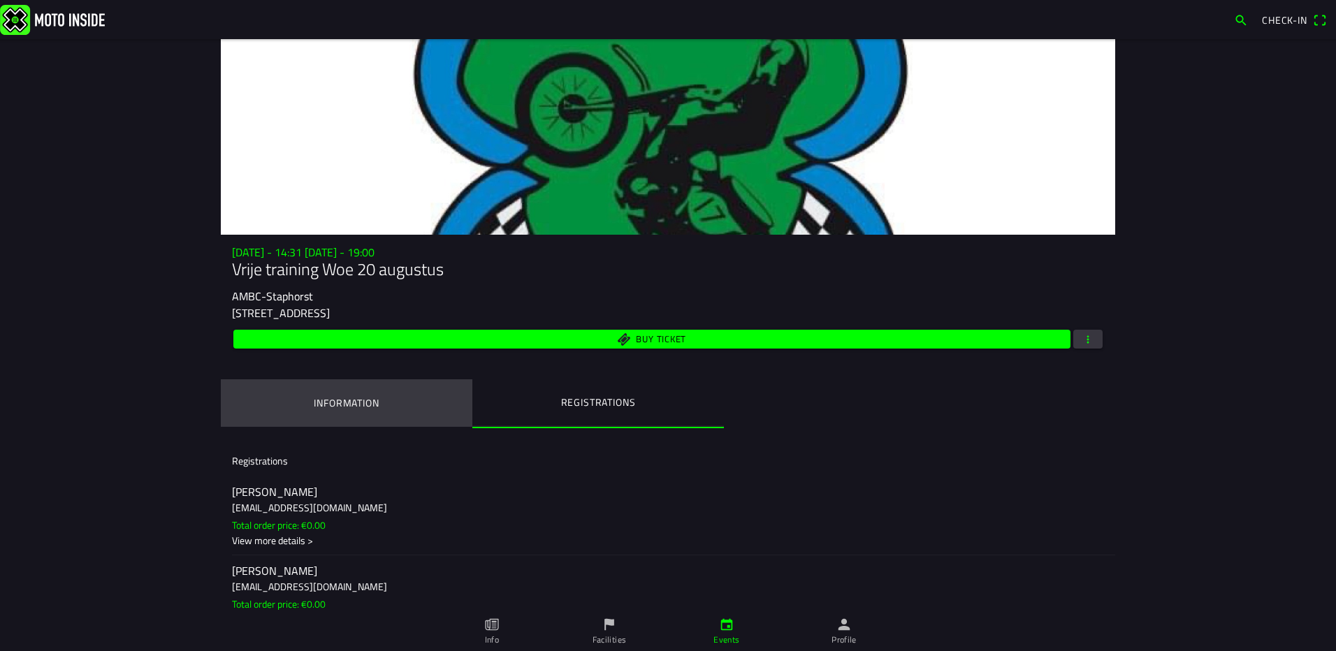
click at [345, 395] on ion-label "Information" at bounding box center [346, 402] width 65 height 15
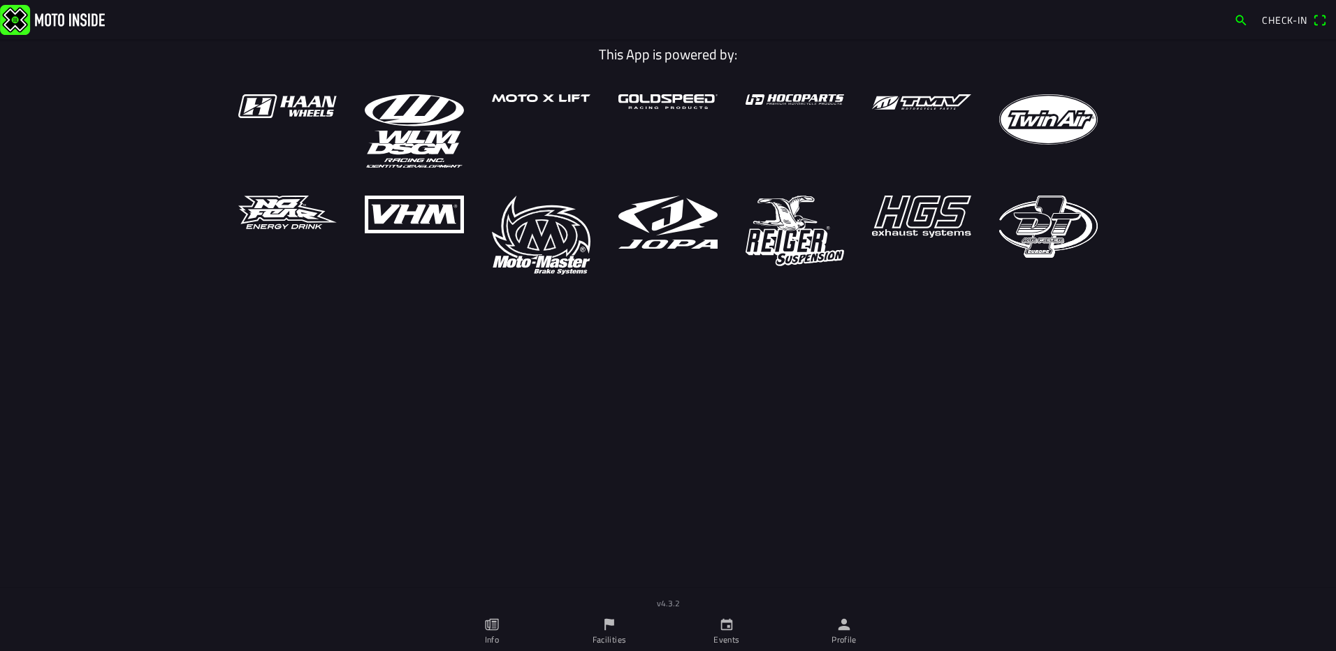
click at [728, 622] on icon "calendar" at bounding box center [727, 625] width 12 height 12
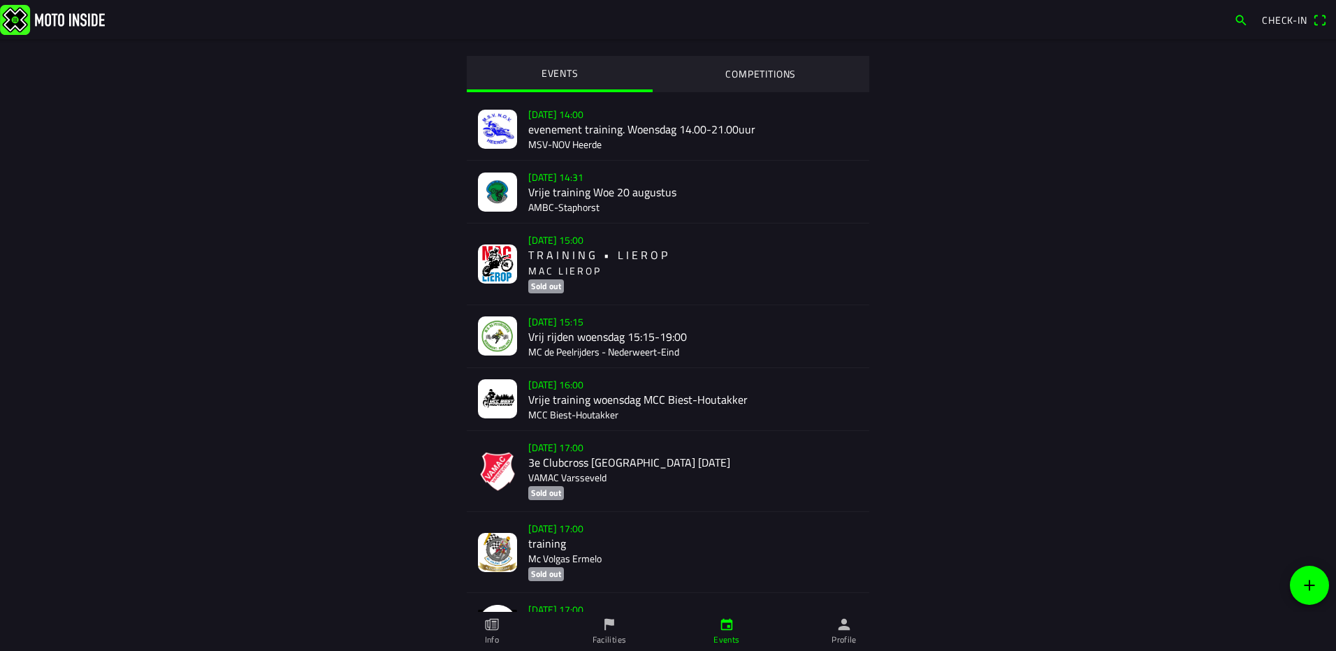
click at [485, 191] on img at bounding box center [497, 192] width 39 height 39
